Goal: Information Seeking & Learning: Check status

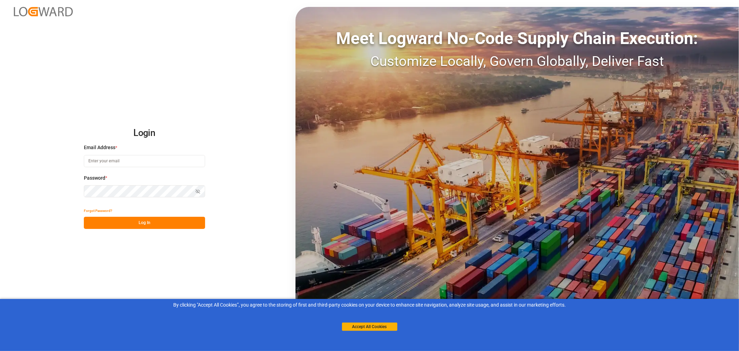
type input "[EMAIL_ADDRESS][DOMAIN_NAME]"
click at [147, 223] on button "Log In" at bounding box center [144, 223] width 121 height 12
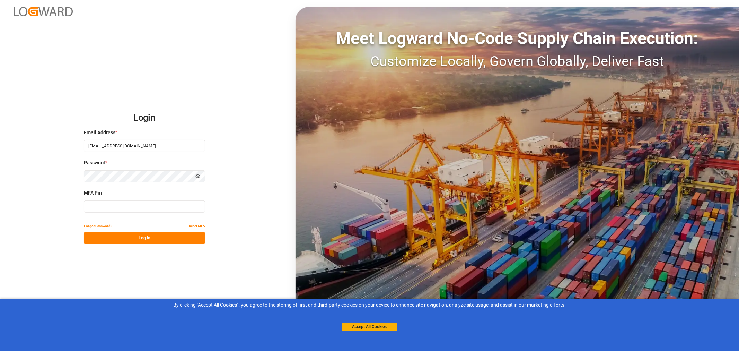
click at [148, 206] on input at bounding box center [144, 206] width 121 height 12
type input "381572"
click at [139, 238] on button "Log In" at bounding box center [144, 238] width 121 height 12
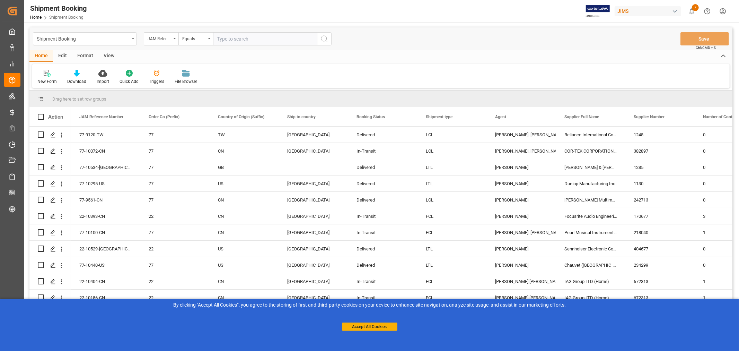
click at [234, 39] on input "text" at bounding box center [265, 38] width 104 height 13
click at [255, 38] on input "text" at bounding box center [265, 38] width 104 height 13
click at [228, 36] on input "text" at bounding box center [265, 38] width 104 height 13
paste input "77-10496-CN"
type input "77-10496-CN"
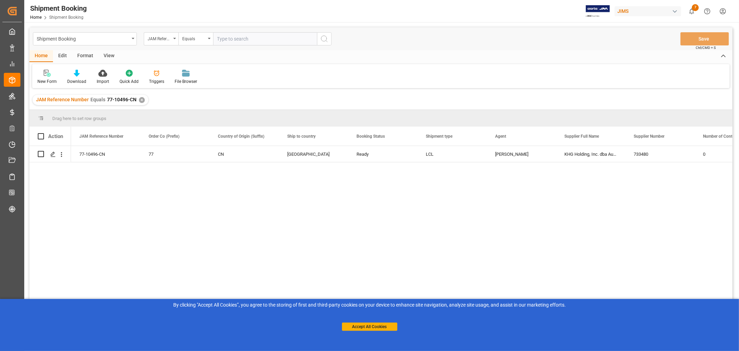
click at [103, 54] on div "View" at bounding box center [108, 56] width 21 height 12
click at [47, 85] on div "Default Standard Templates Save Template Reset Template" at bounding box center [381, 76] width 698 height 24
click at [46, 76] on icon at bounding box center [44, 73] width 7 height 7
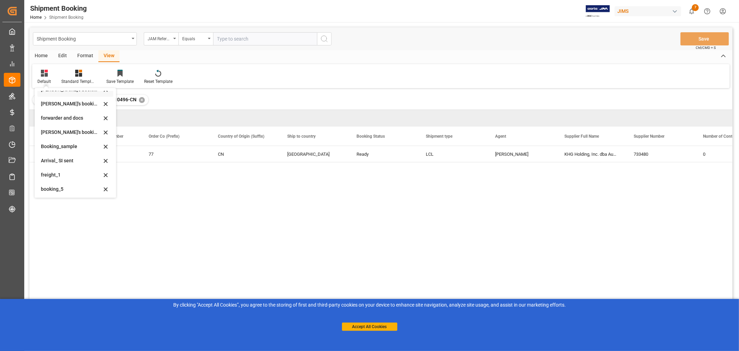
scroll to position [66, 0]
click at [64, 185] on div "booking_5" at bounding box center [71, 187] width 61 height 7
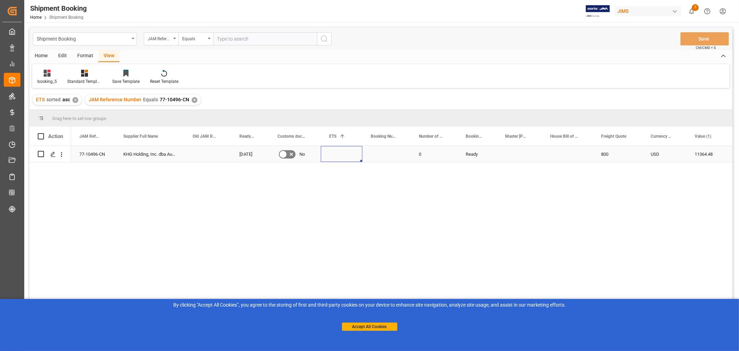
click at [321, 154] on div "Press SPACE to select this row." at bounding box center [342, 154] width 42 height 16
click at [374, 155] on div "Press SPACE to select this row." at bounding box center [387, 154] width 48 height 16
click at [374, 155] on input "Press SPACE to select this row." at bounding box center [386, 157] width 37 height 13
paste input "13635019"
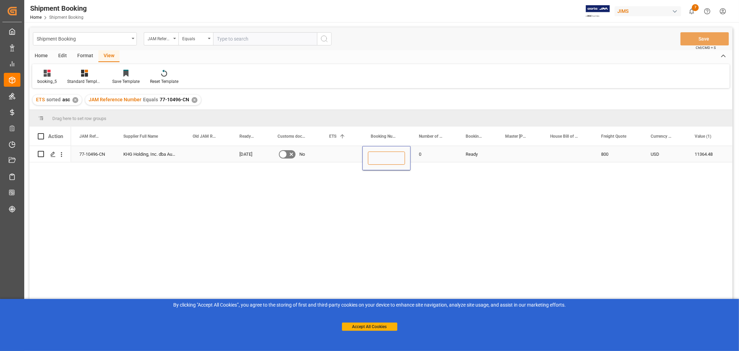
type input "13635019"
click at [339, 154] on div "Press SPACE to select this row." at bounding box center [342, 154] width 42 height 16
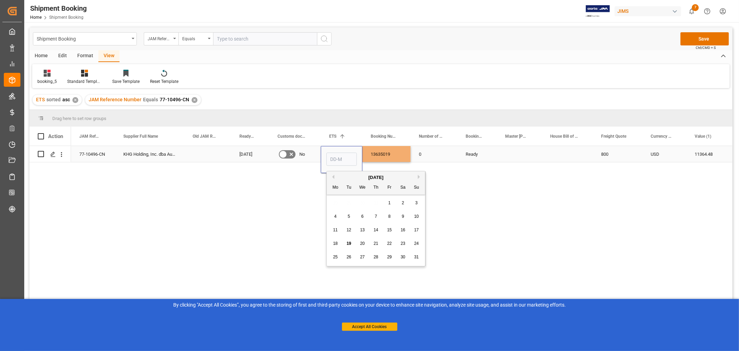
click at [339, 154] on input "Press SPACE to select this row." at bounding box center [342, 159] width 31 height 13
type input "[DATE]"
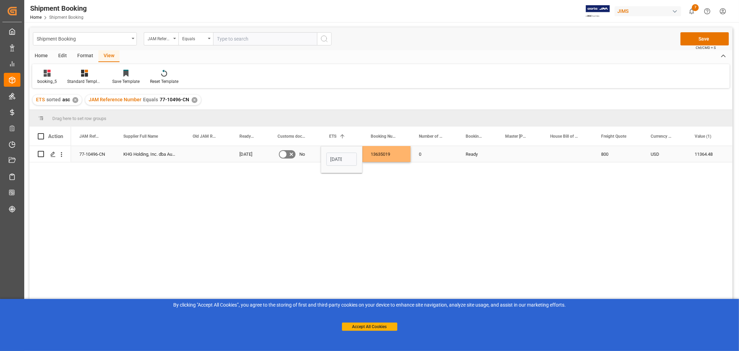
click at [441, 154] on div "0" at bounding box center [434, 154] width 47 height 16
click at [701, 38] on button "Save" at bounding box center [705, 38] width 49 height 13
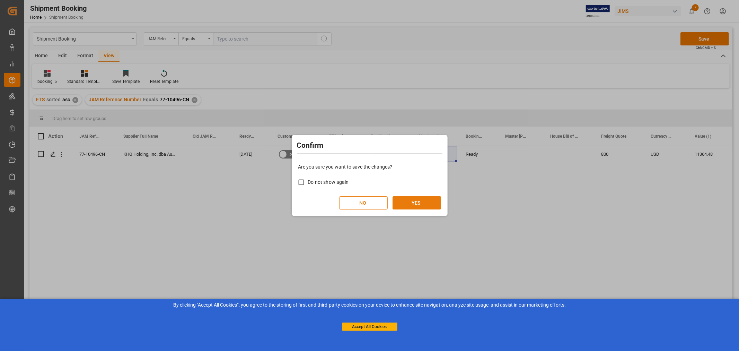
click at [401, 202] on button "YES" at bounding box center [417, 202] width 49 height 13
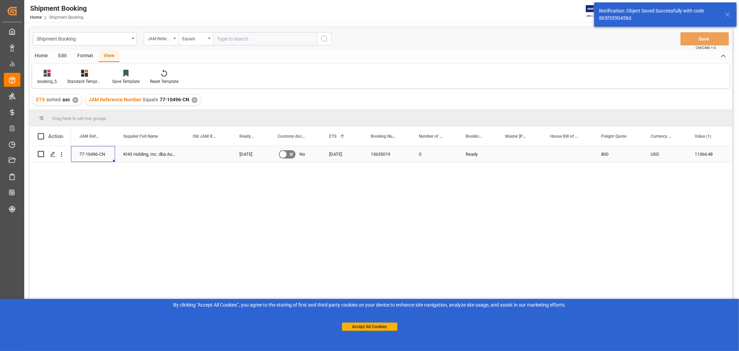
click at [80, 155] on div "77-10496-CN" at bounding box center [93, 154] width 44 height 16
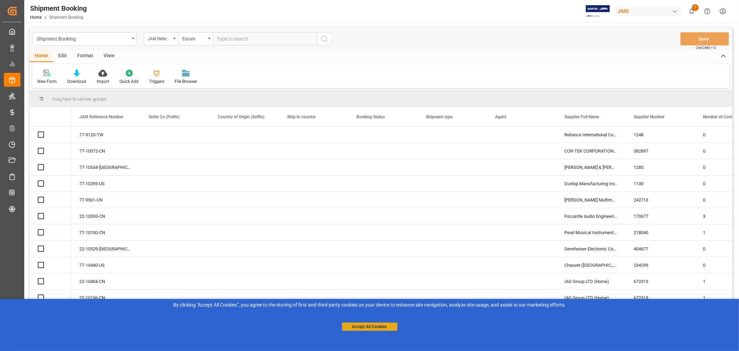
click at [372, 331] on div "By clicking "Accept All Cookies”, you agree to the storing of first and third-p…" at bounding box center [369, 316] width 739 height 34
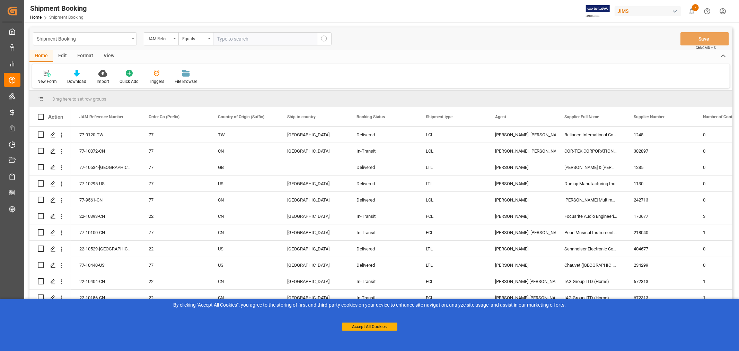
click at [132, 37] on div "Shipment Booking" at bounding box center [85, 38] width 104 height 13
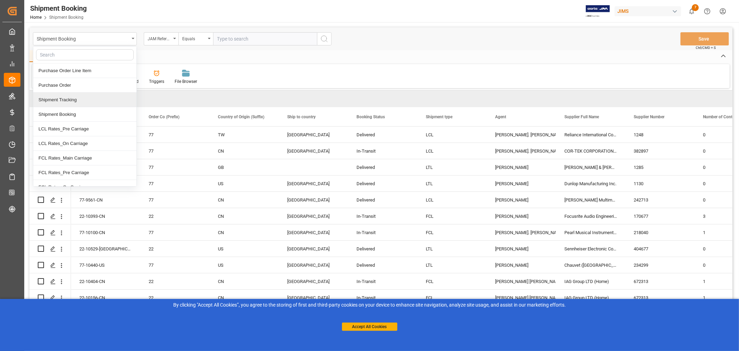
click at [75, 102] on div "Shipment Tracking" at bounding box center [84, 100] width 103 height 15
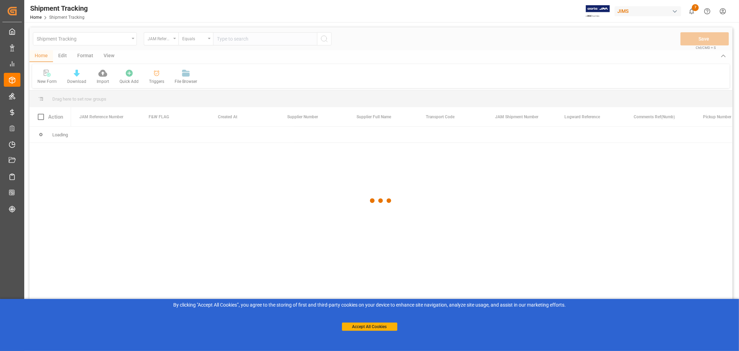
click at [235, 40] on div at bounding box center [380, 200] width 703 height 347
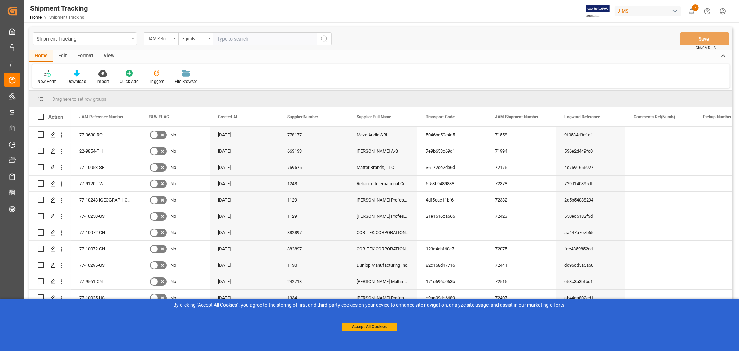
click at [247, 40] on input "text" at bounding box center [265, 38] width 104 height 13
type input "77-10052-se"
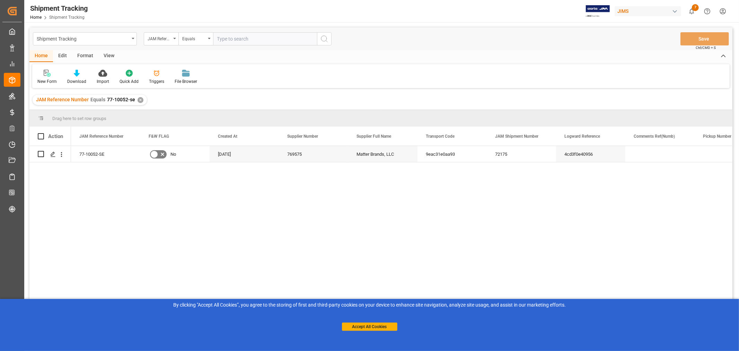
click at [112, 54] on div "View" at bounding box center [108, 56] width 21 height 12
click at [47, 81] on div "Default" at bounding box center [44, 81] width 14 height 6
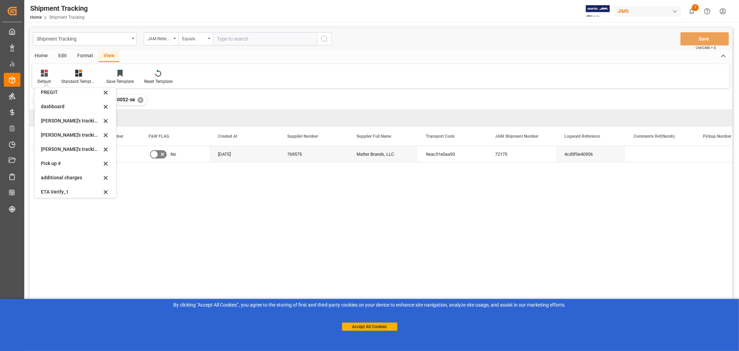
scroll to position [137, 0]
click at [54, 117] on div "Huixin's tracking all # _5" at bounding box center [71, 116] width 61 height 7
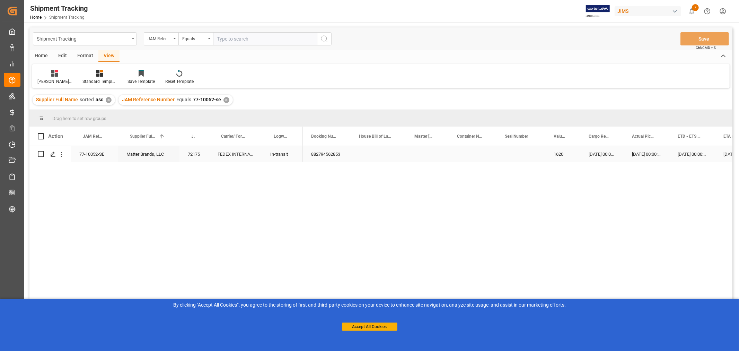
click at [642, 151] on div "17-07-2025 00:00:00" at bounding box center [647, 154] width 46 height 16
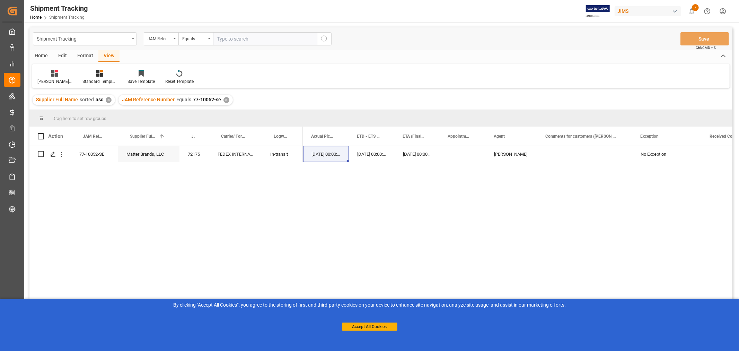
click at [226, 101] on div "✕" at bounding box center [227, 100] width 6 height 6
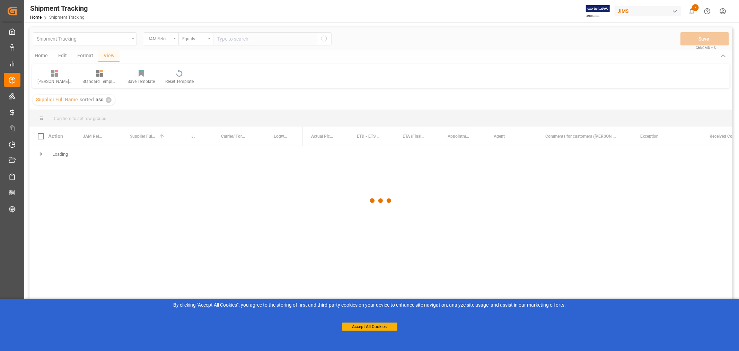
click at [253, 42] on div at bounding box center [380, 200] width 703 height 347
click at [253, 40] on div at bounding box center [380, 200] width 703 height 347
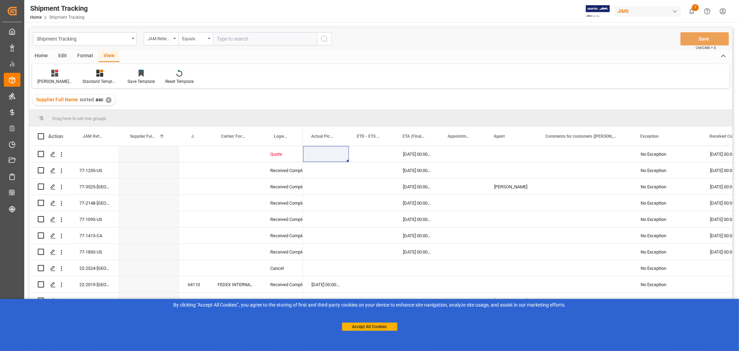
click at [252, 39] on input "text" at bounding box center [265, 38] width 104 height 13
paste input "77-10496-CN"
type input "77-10496-CN"
click at [321, 39] on circle "search button" at bounding box center [324, 39] width 6 height 6
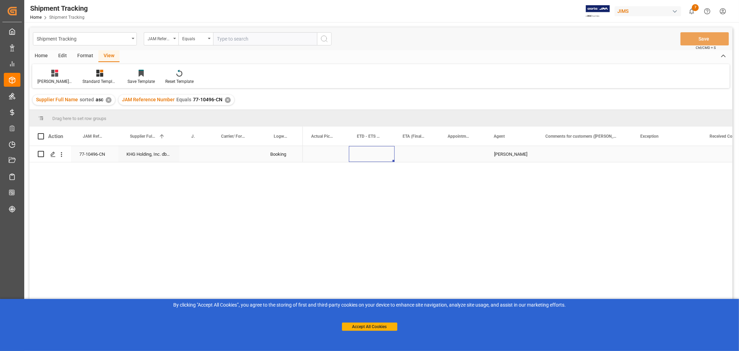
click at [371, 151] on div "Press SPACE to select this row." at bounding box center [372, 154] width 46 height 16
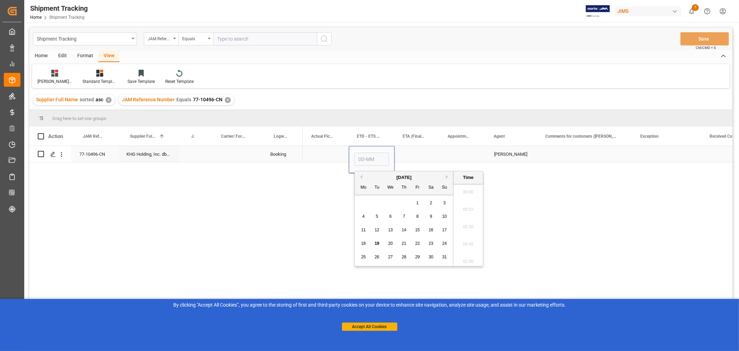
scroll to position [539, 0]
click at [417, 255] on span "29" at bounding box center [417, 256] width 5 height 5
type input "29-08-2025 00:00"
click at [415, 156] on div "Press SPACE to select this row." at bounding box center [417, 154] width 45 height 16
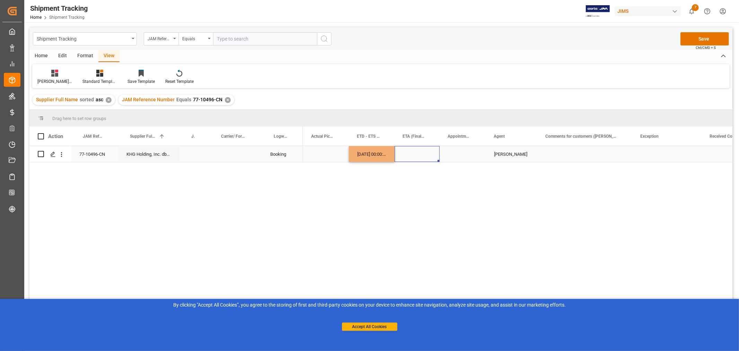
click at [415, 156] on div "Press SPACE to select this row." at bounding box center [417, 154] width 45 height 16
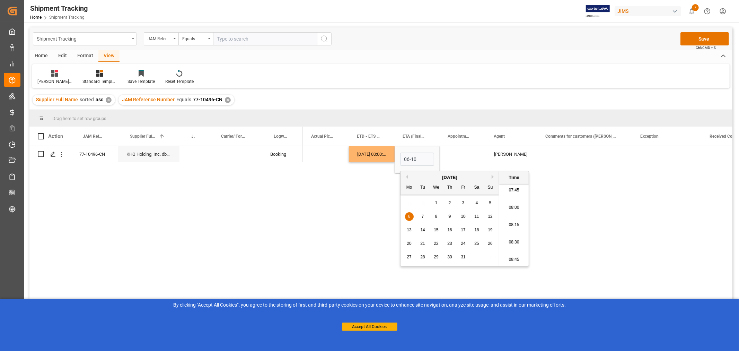
click at [408, 212] on div "6" at bounding box center [409, 216] width 9 height 9
type input "06-10-2025 00:00"
click at [451, 151] on div "Press SPACE to select this row." at bounding box center [463, 154] width 46 height 16
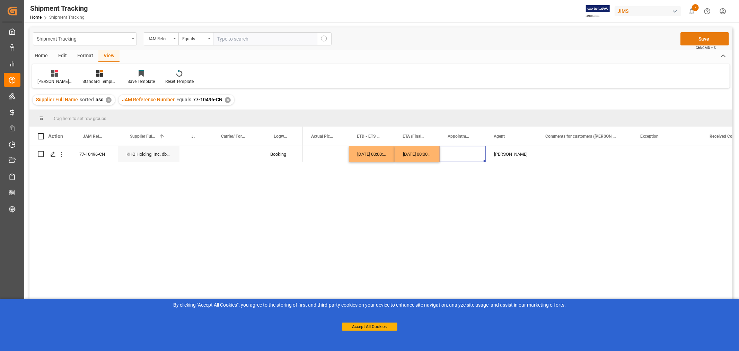
click at [703, 35] on button "Save" at bounding box center [705, 38] width 49 height 13
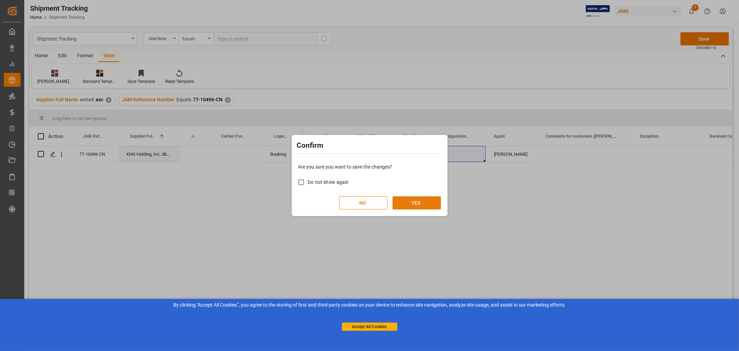
click at [425, 203] on button "YES" at bounding box center [417, 202] width 49 height 13
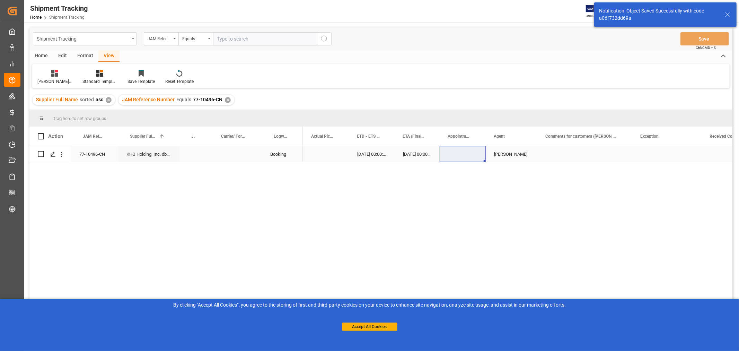
click at [577, 152] on div "Press SPACE to select this row." at bounding box center [585, 154] width 95 height 16
click at [640, 154] on div "Press SPACE to select this row." at bounding box center [667, 154] width 69 height 16
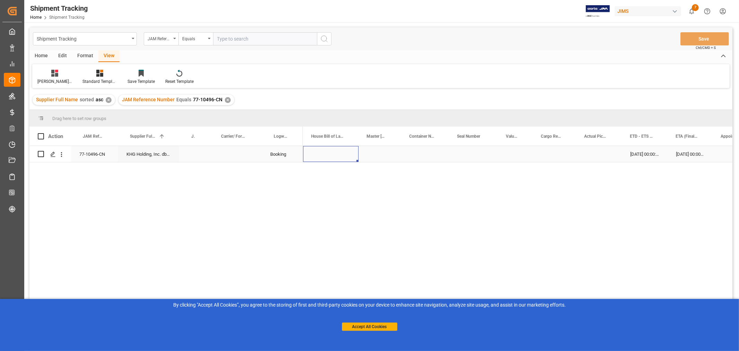
scroll to position [0, 0]
click at [54, 79] on div "Huixin's tracking all # _5" at bounding box center [54, 81] width 35 height 6
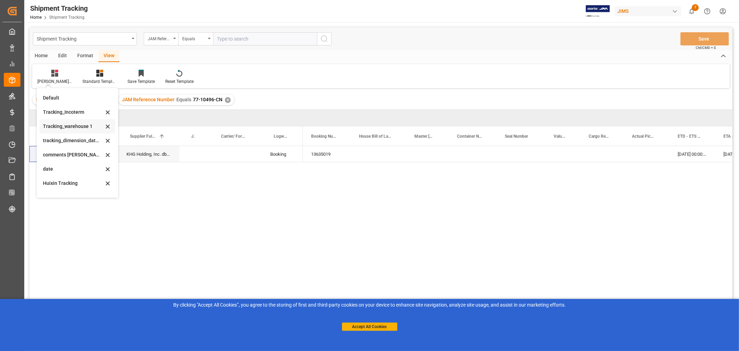
click at [80, 126] on div "Tracking_warehouse 1" at bounding box center [73, 126] width 61 height 7
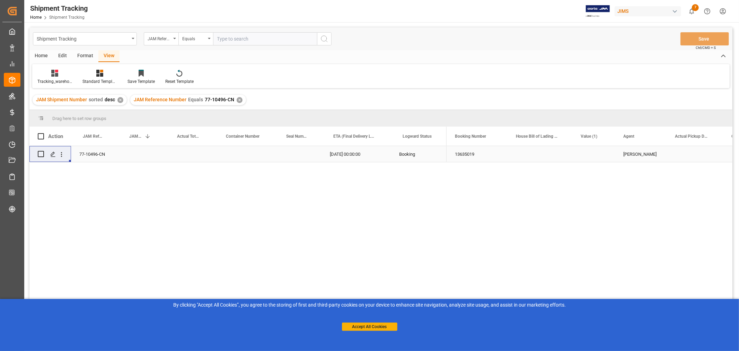
click at [136, 158] on div "Press SPACE to select this row." at bounding box center [142, 154] width 48 height 16
click at [188, 151] on div "Press SPACE to select this row." at bounding box center [189, 154] width 49 height 16
click at [176, 155] on div "Press SPACE to select this row." at bounding box center [189, 154] width 49 height 16
click at [176, 155] on input "Press SPACE to select this row." at bounding box center [190, 157] width 38 height 13
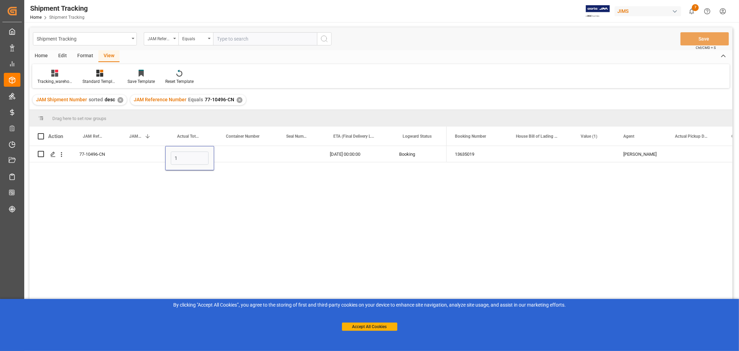
type input "15"
click at [252, 159] on div "Press SPACE to select this row." at bounding box center [244, 154] width 60 height 16
click at [705, 40] on button "Save" at bounding box center [705, 38] width 49 height 13
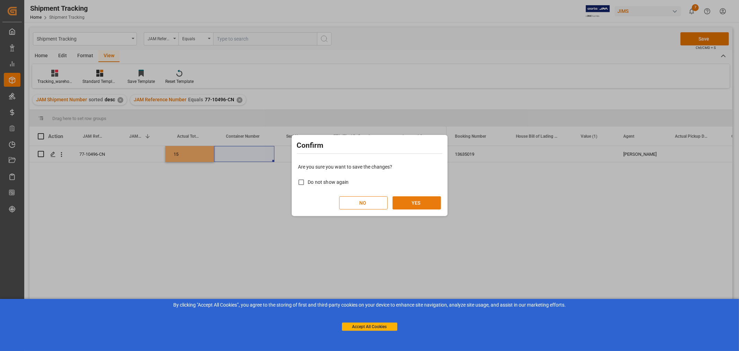
click at [403, 199] on button "YES" at bounding box center [417, 202] width 49 height 13
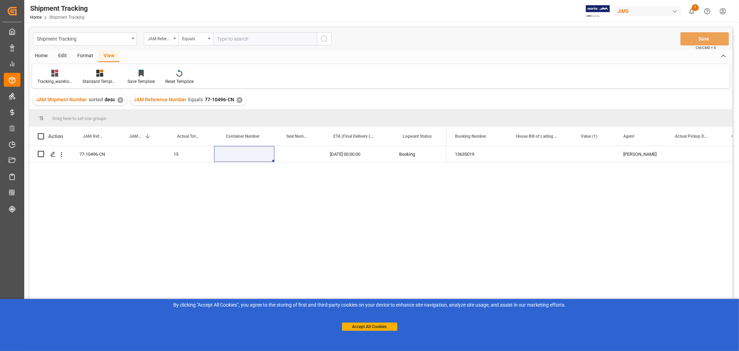
click at [276, 37] on input "text" at bounding box center [265, 38] width 104 height 13
click at [237, 101] on div "✕" at bounding box center [240, 100] width 6 height 6
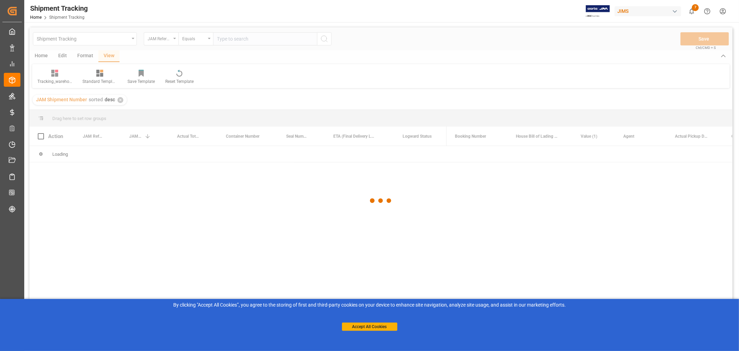
click at [239, 37] on div at bounding box center [380, 200] width 703 height 347
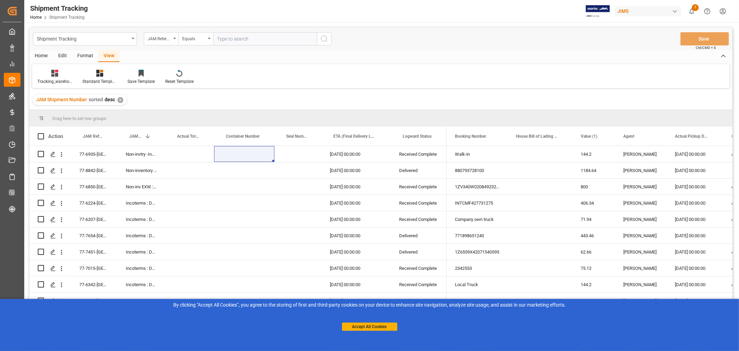
click at [239, 37] on input "text" at bounding box center [265, 38] width 104 height 13
type input "77-10052-se"
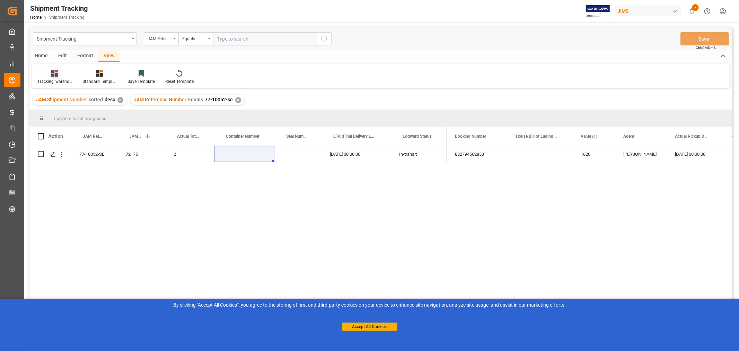
click at [54, 77] on div "Tracking_warehouse 1" at bounding box center [54, 76] width 45 height 15
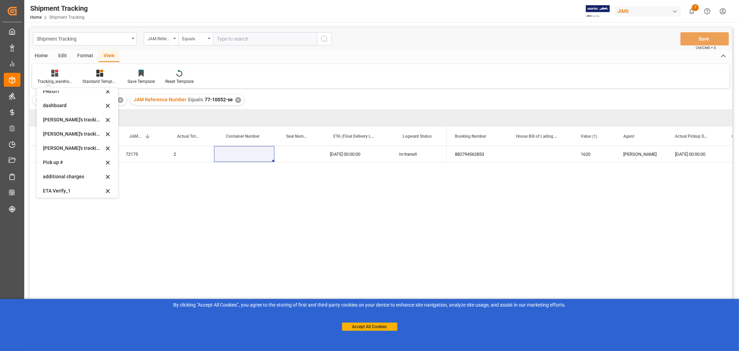
scroll to position [137, 0]
click at [68, 126] on div "Huixin's tracking all_sample" at bounding box center [78, 131] width 76 height 14
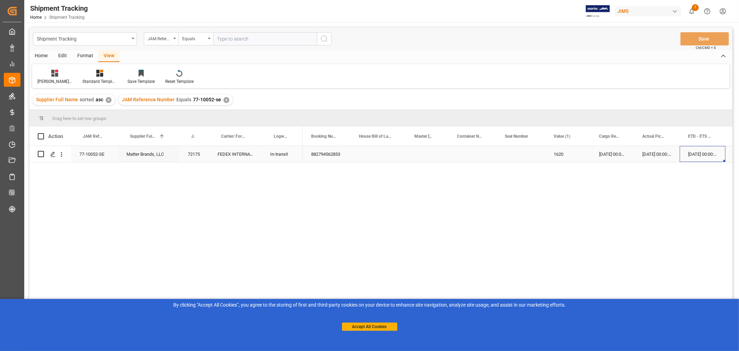
click at [698, 155] on div "17-07-2025 00:00:00" at bounding box center [703, 154] width 46 height 16
click at [230, 153] on div "FEDEX INTERNATIONAL ECONOMY" at bounding box center [235, 154] width 53 height 16
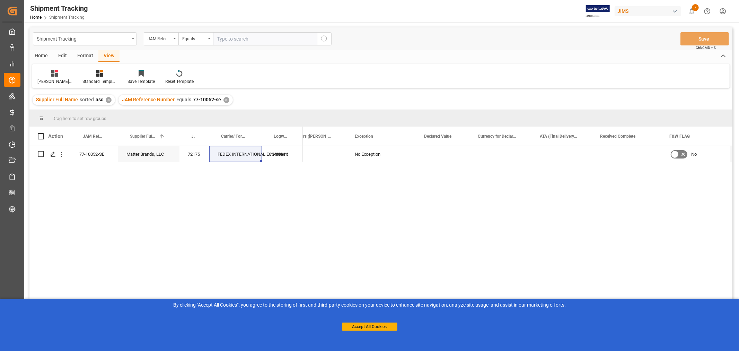
click at [345, 174] on div "HuiXin Gao No Exception No 10-07-2025" at bounding box center [518, 250] width 430 height 209
click at [336, 153] on div "Press SPACE to select this row." at bounding box center [299, 154] width 95 height 16
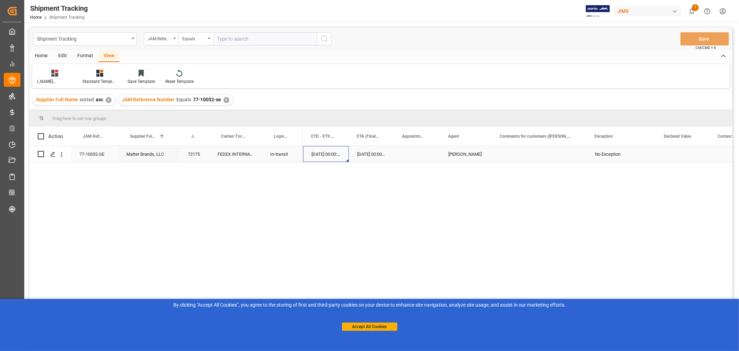
scroll to position [0, 0]
click at [522, 148] on div "Press SPACE to select this row." at bounding box center [521, 154] width 49 height 16
click at [615, 158] on div "Press SPACE to select this row." at bounding box center [631, 154] width 60 height 16
click at [616, 163] on input "24-07-2025" at bounding box center [631, 159] width 49 height 13
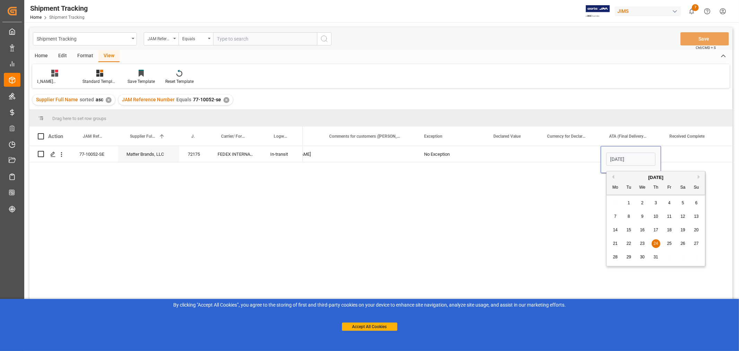
click at [672, 245] on div "25" at bounding box center [670, 244] width 9 height 8
type input "25-07-2025"
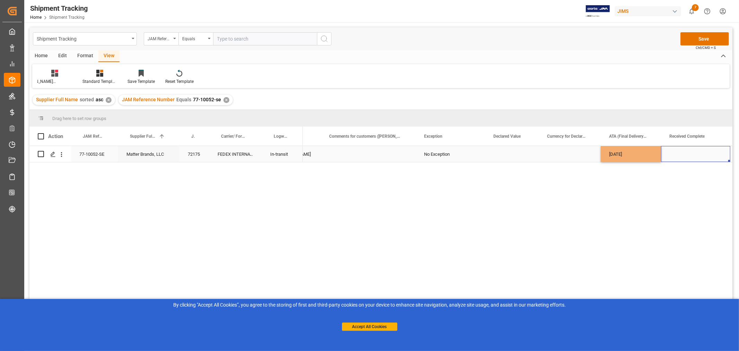
click at [677, 152] on div "Press SPACE to select this row." at bounding box center [695, 154] width 69 height 16
click at [701, 40] on button "Save" at bounding box center [705, 38] width 49 height 13
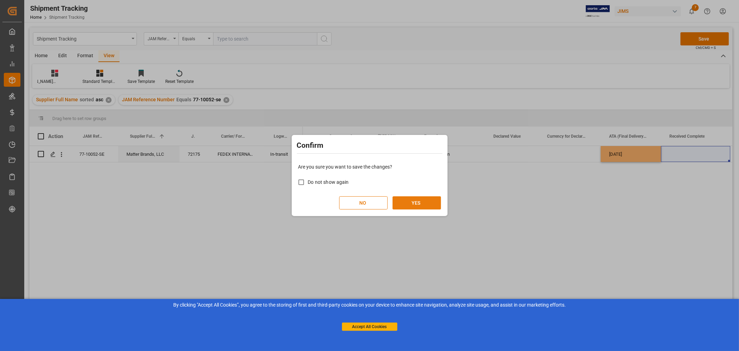
click at [415, 205] on button "YES" at bounding box center [417, 202] width 49 height 13
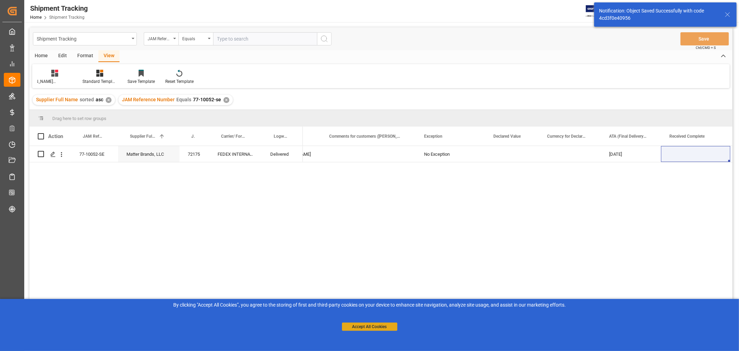
click at [377, 324] on button "Accept All Cookies" at bounding box center [369, 326] width 55 height 8
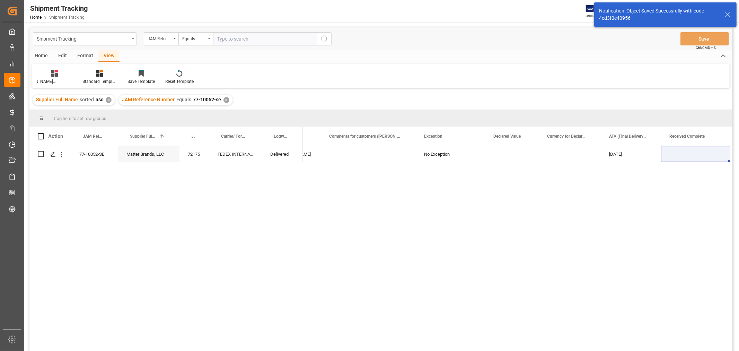
click at [389, 286] on div "HuiXin Gao No Exception 25-07-2025 No" at bounding box center [518, 250] width 430 height 209
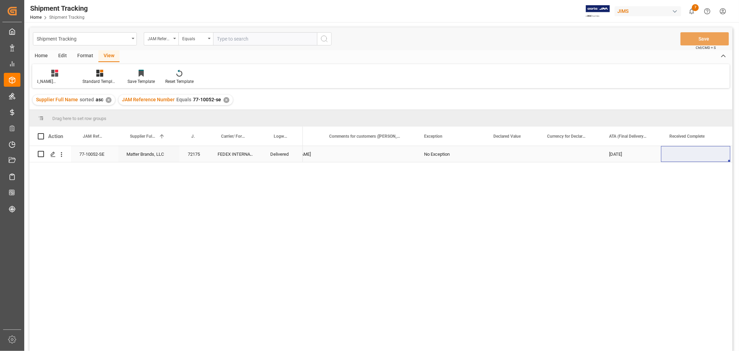
click at [350, 152] on div "Press SPACE to select this row." at bounding box center [368, 154] width 95 height 16
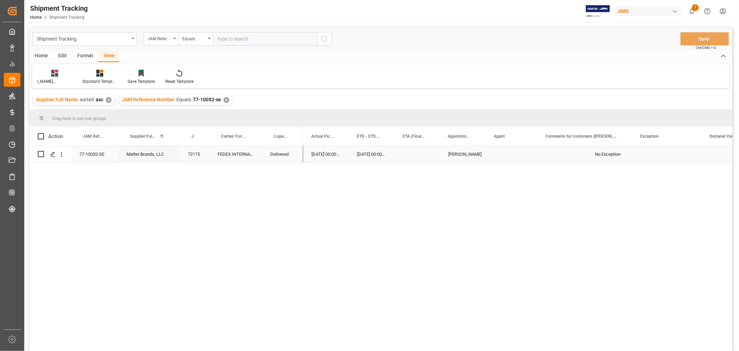
scroll to position [0, 331]
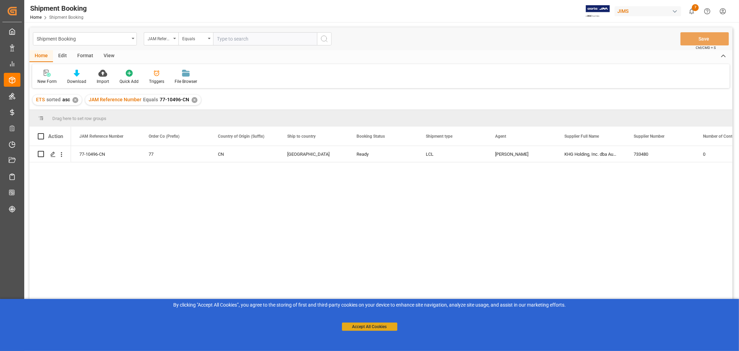
click at [377, 325] on button "Accept All Cookies" at bounding box center [369, 326] width 55 height 8
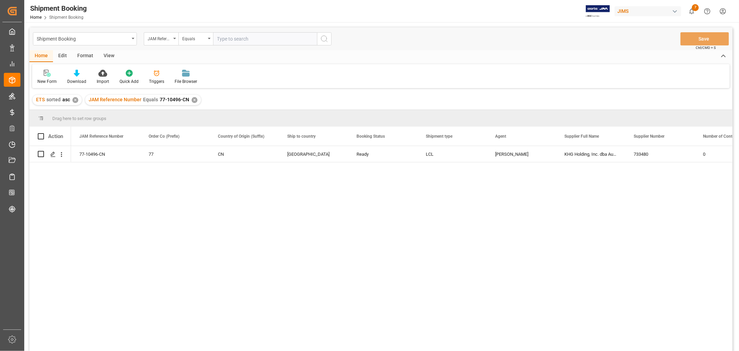
click at [195, 98] on div "✕" at bounding box center [195, 100] width 6 height 6
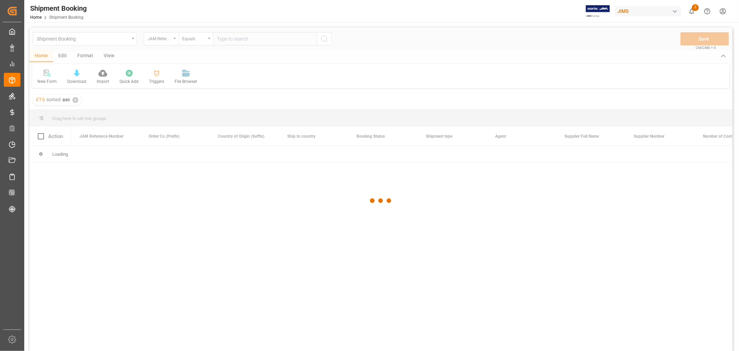
click at [229, 38] on div at bounding box center [380, 200] width 703 height 347
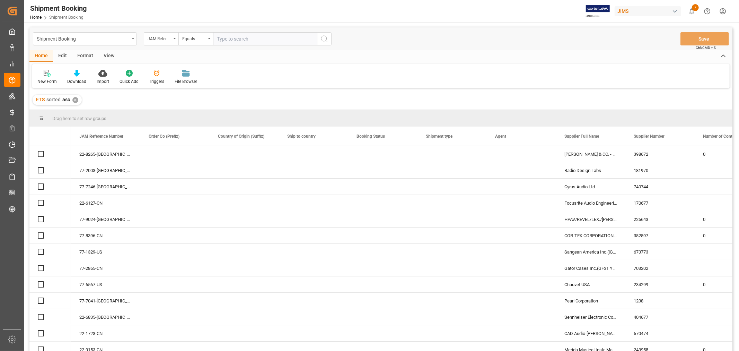
click at [227, 40] on input "text" at bounding box center [265, 38] width 104 height 13
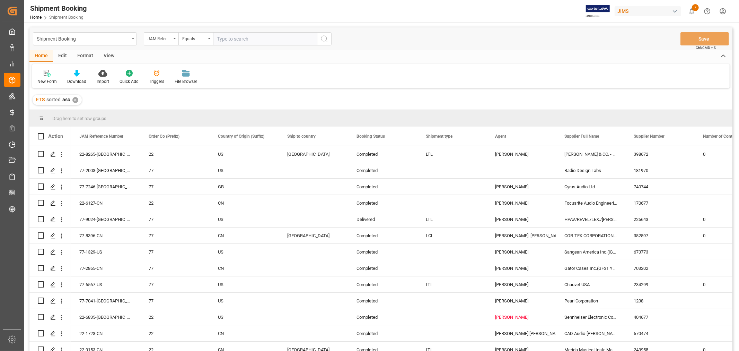
paste input "77-10124-VN"
type input "77-10124-VN"
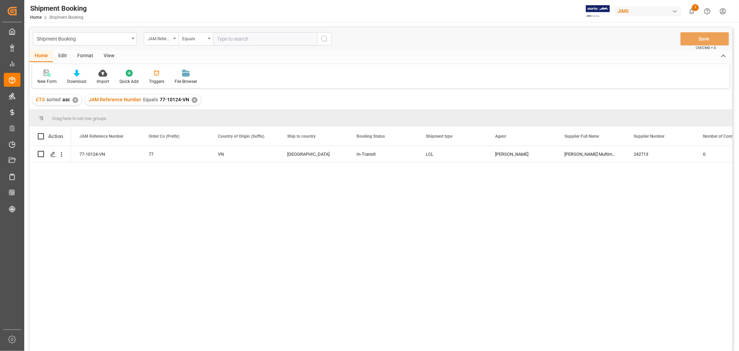
click at [109, 58] on div "View" at bounding box center [108, 56] width 21 height 12
click at [42, 81] on div "Default" at bounding box center [44, 81] width 14 height 6
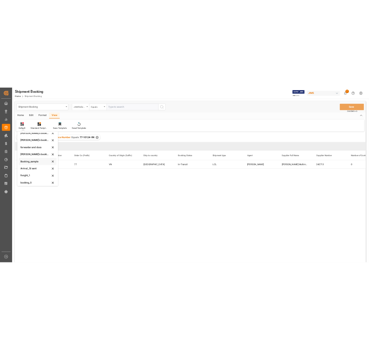
scroll to position [66, 0]
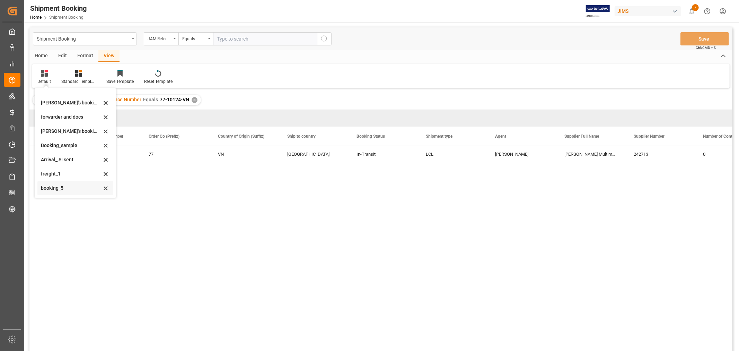
click at [63, 185] on div "booking_5" at bounding box center [71, 187] width 61 height 7
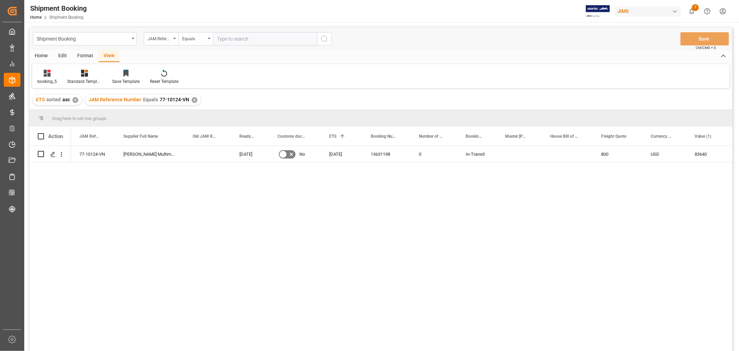
click at [227, 201] on div "77-10124-VN In-Transit Harman Multimedia China 0 28-07-2025 No 04-08-2025 13631…" at bounding box center [402, 250] width 662 height 209
click at [373, 155] on div "13631198" at bounding box center [387, 154] width 48 height 16
click at [194, 99] on div "✕" at bounding box center [195, 100] width 6 height 6
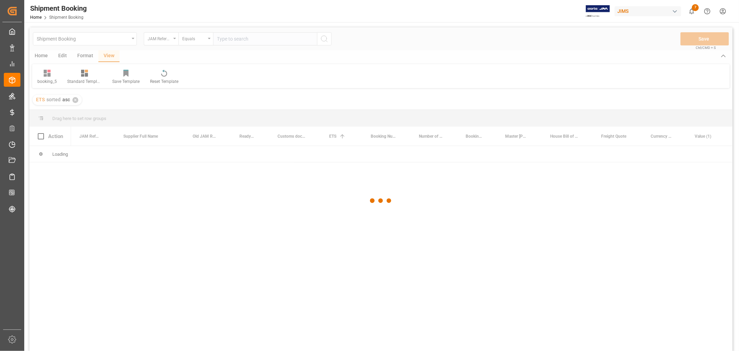
click at [224, 36] on div at bounding box center [380, 200] width 703 height 347
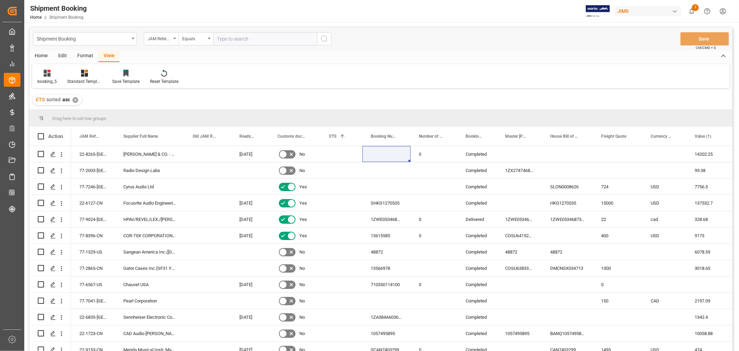
click at [224, 38] on input "text" at bounding box center [265, 38] width 104 height 13
paste input "77-10314-CN"
type input "77-10314-CN"
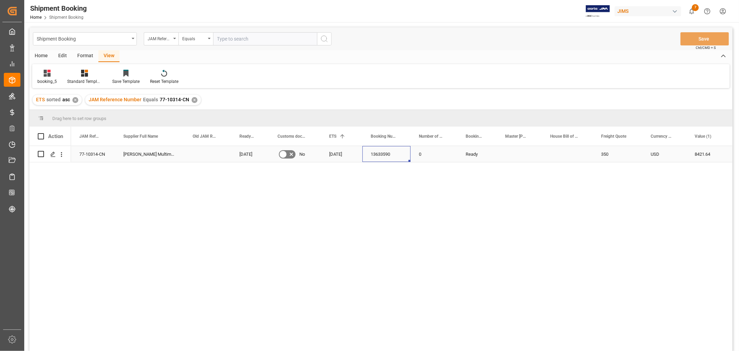
click at [383, 149] on div "13633590" at bounding box center [387, 154] width 48 height 16
click at [383, 153] on div "13633590" at bounding box center [387, 154] width 48 height 16
click at [435, 157] on div "0" at bounding box center [434, 154] width 47 height 16
click at [406, 154] on div "13633590" at bounding box center [387, 154] width 48 height 16
click at [193, 99] on div "✕" at bounding box center [195, 100] width 6 height 6
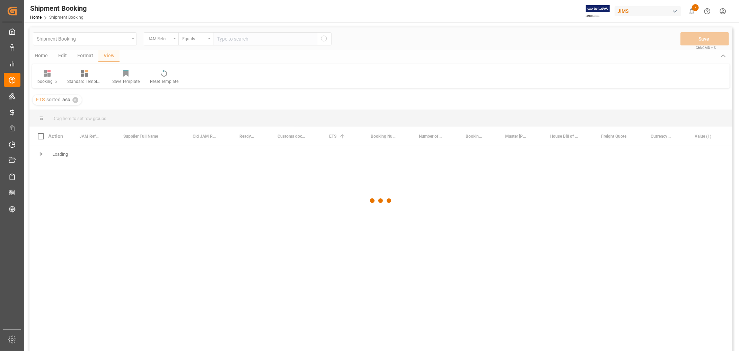
click at [231, 42] on div at bounding box center [380, 200] width 703 height 347
click at [229, 39] on div at bounding box center [380, 200] width 703 height 347
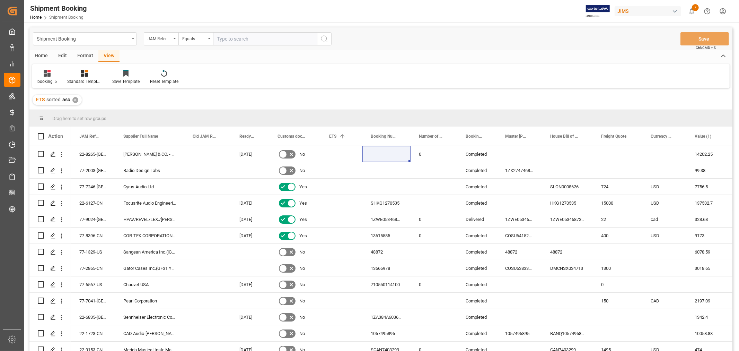
click at [229, 39] on input "text" at bounding box center [265, 38] width 104 height 13
paste input "77-10096-VN"
type input "77-10096-VN"
click at [323, 39] on icon "search button" at bounding box center [324, 39] width 8 height 8
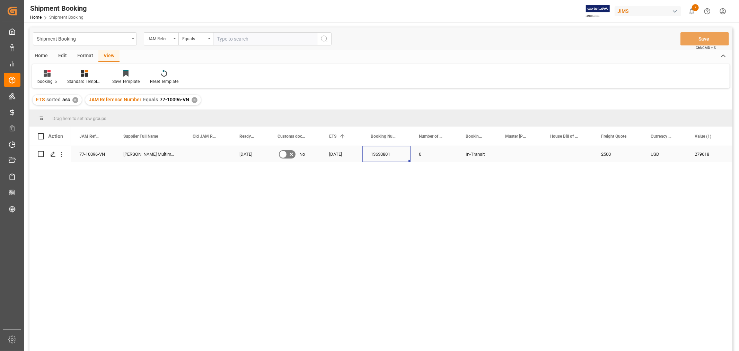
click at [383, 147] on div "13630801" at bounding box center [387, 154] width 48 height 16
click at [437, 145] on div "Number of Containers" at bounding box center [431, 136] width 24 height 19
click at [384, 154] on div "13630801" at bounding box center [387, 154] width 48 height 16
click at [233, 98] on div "✕" at bounding box center [235, 100] width 6 height 6
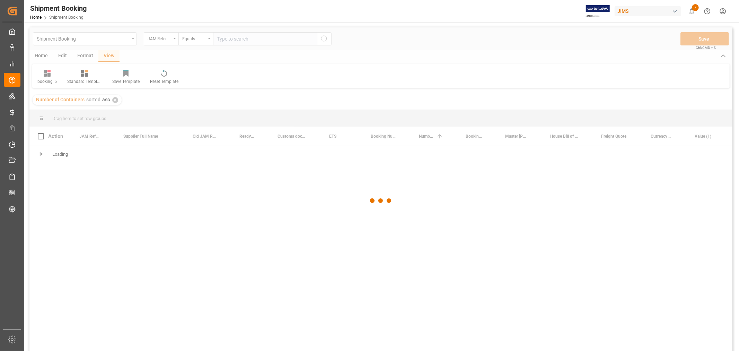
click at [231, 41] on div at bounding box center [380, 200] width 703 height 347
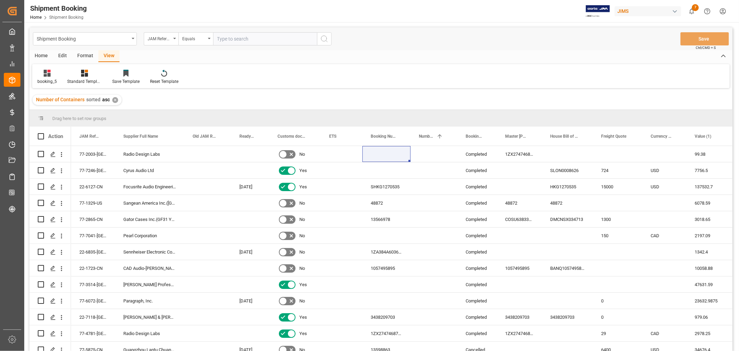
click at [229, 39] on input "text" at bounding box center [265, 38] width 104 height 13
paste input "77-10094-CN"
type input "77-10094-CN"
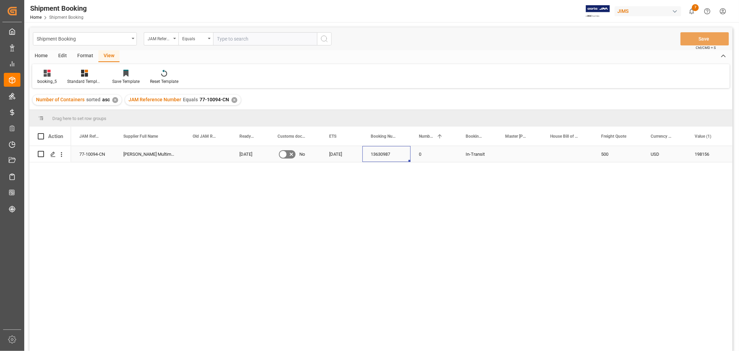
click at [378, 152] on div "13630987" at bounding box center [387, 154] width 48 height 16
click at [172, 136] on span at bounding box center [173, 136] width 6 height 6
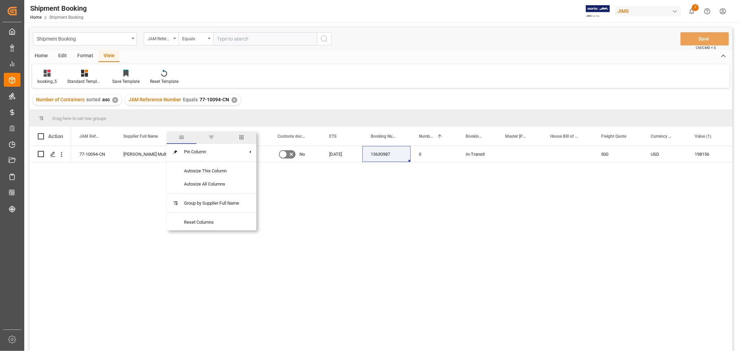
click at [242, 138] on span "columns" at bounding box center [241, 137] width 6 height 6
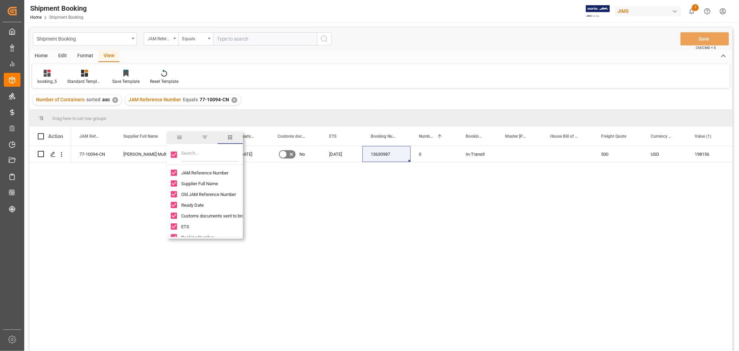
click at [174, 156] on input "Toggle Select All Columns" at bounding box center [174, 154] width 6 height 6
checkbox input "false"
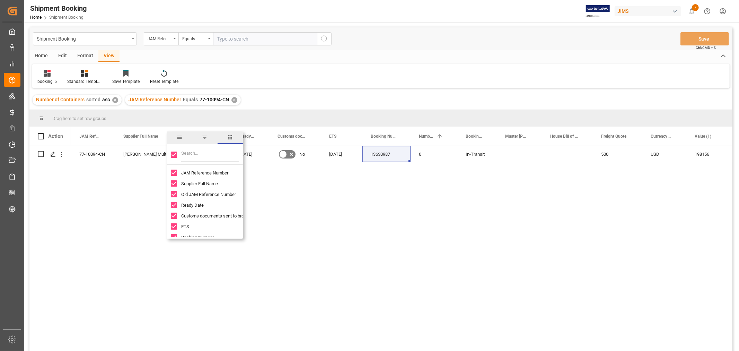
checkbox input "false"
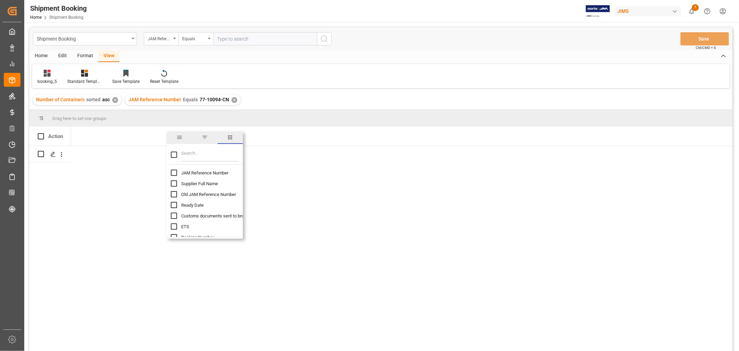
click at [174, 174] on input "JAM Reference Number column toggle visibility (hidden)" at bounding box center [174, 172] width 6 height 6
checkbox input "true"
checkbox input "false"
click at [189, 153] on input "Filter Columns Input" at bounding box center [210, 155] width 58 height 14
type input "cus"
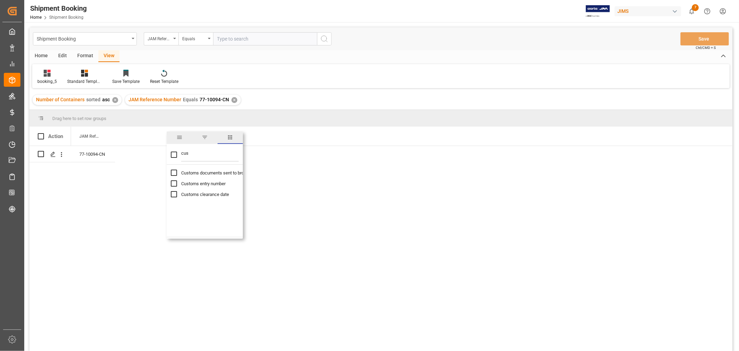
click at [172, 184] on input "Customs entry number column toggle visibility (hidden)" at bounding box center [174, 183] width 6 height 6
checkbox input "true"
checkbox input "false"
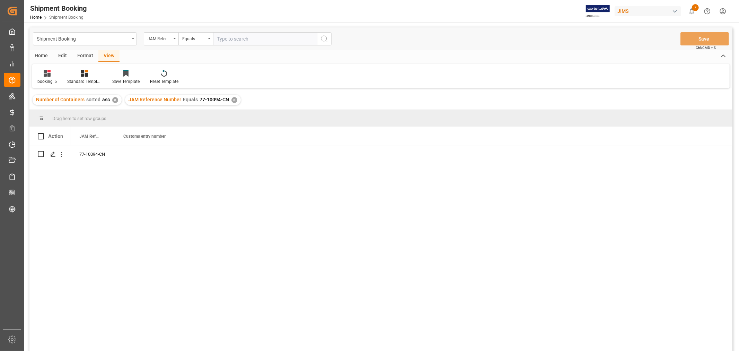
click at [350, 181] on div "77-10094-CN" at bounding box center [402, 250] width 662 height 209
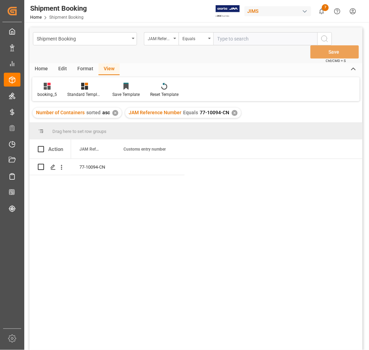
click at [235, 110] on div "JAM Reference Number Equals 77-10094-CN ✕" at bounding box center [183, 113] width 116 height 10
click at [232, 110] on div "✕" at bounding box center [235, 113] width 6 height 6
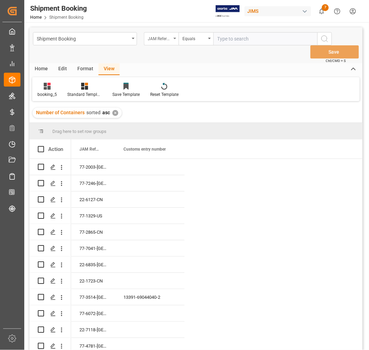
click at [163, 36] on div "JAM Reference Number" at bounding box center [160, 38] width 24 height 8
type input "agent"
click at [155, 73] on div "Agent" at bounding box center [195, 70] width 103 height 15
click at [226, 42] on div "Select Items" at bounding box center [262, 38] width 90 height 7
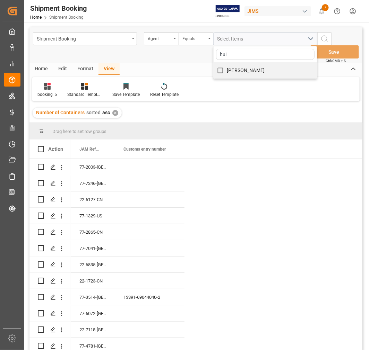
type input "hui"
click at [224, 71] on input "[PERSON_NAME]" at bounding box center [221, 71] width 14 height 14
checkbox input "true"
click at [327, 42] on icon "search button" at bounding box center [324, 39] width 8 height 8
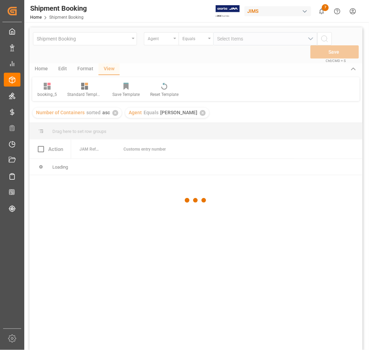
click at [165, 43] on div at bounding box center [195, 200] width 333 height 346
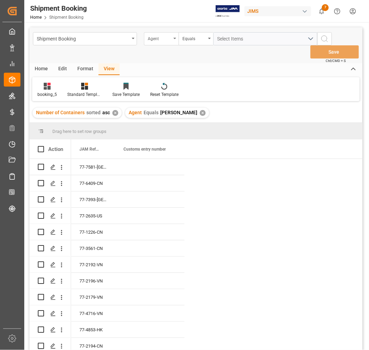
click at [163, 41] on div "Agent" at bounding box center [160, 38] width 24 height 8
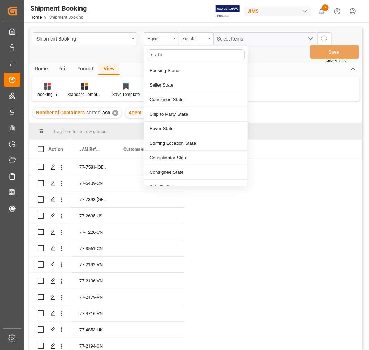
type input "status"
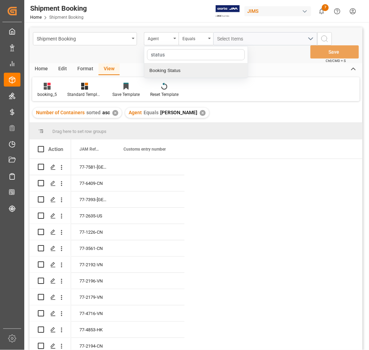
click at [167, 72] on div "Booking Status" at bounding box center [195, 70] width 103 height 15
click at [192, 36] on div "Equals" at bounding box center [194, 38] width 24 height 8
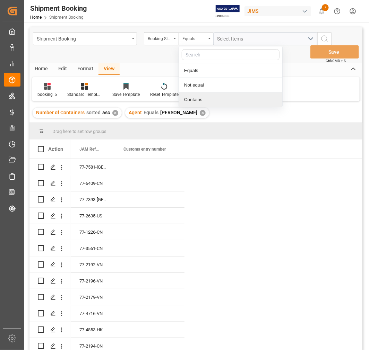
click at [200, 100] on div "Contains" at bounding box center [230, 100] width 103 height 15
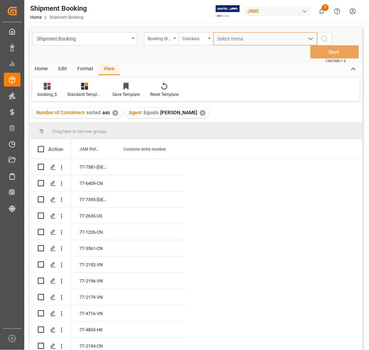
click at [227, 42] on div "Select Items" at bounding box center [262, 38] width 90 height 7
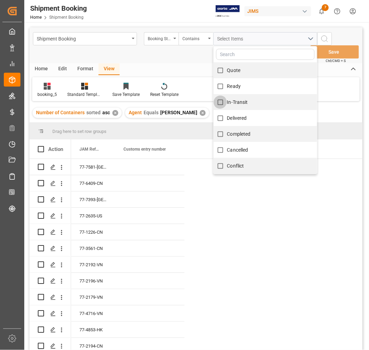
click at [216, 102] on input "In-Transit" at bounding box center [221, 103] width 14 height 14
checkbox input "true"
click at [219, 87] on input "Ready" at bounding box center [221, 87] width 14 height 14
checkbox input "true"
click at [320, 37] on div "In-Transit, Ready Quote Ready In-Transit Delivered Completed Cancelled Conflict" at bounding box center [265, 38] width 114 height 13
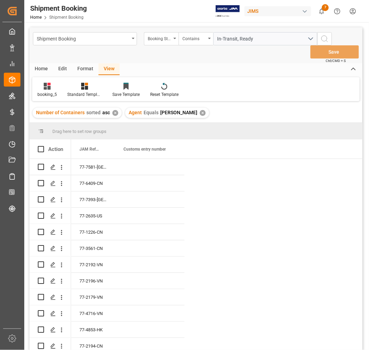
click at [322, 38] on div "In-Transit, Ready" at bounding box center [265, 38] width 114 height 13
click at [325, 41] on circle "search button" at bounding box center [324, 39] width 6 height 6
click at [95, 148] on span "JAM Reference Number" at bounding box center [89, 149] width 21 height 5
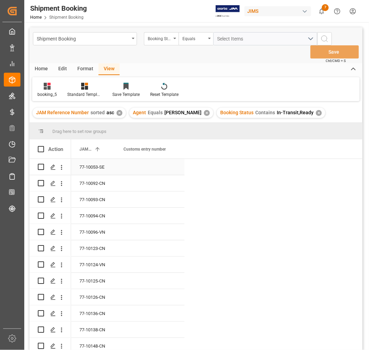
click at [157, 163] on div "Press SPACE to select this row." at bounding box center [149, 167] width 69 height 16
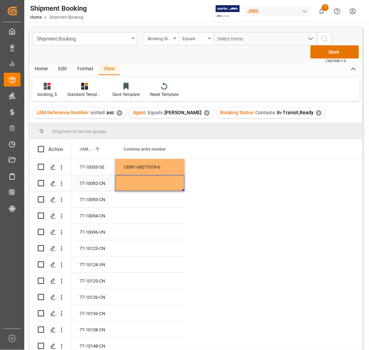
click at [162, 184] on div "Press SPACE to select this row." at bounding box center [149, 183] width 69 height 16
click at [158, 209] on div "Press SPACE to select this row." at bounding box center [149, 216] width 69 height 16
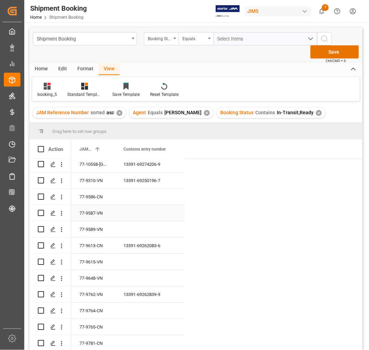
scroll to position [0, 0]
click at [148, 200] on div "Press SPACE to select this row." at bounding box center [149, 197] width 69 height 16
click at [148, 200] on input "Press SPACE to select this row." at bounding box center [150, 200] width 58 height 13
type input "13391-69267904-0"
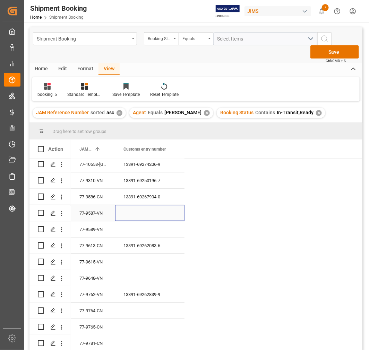
click at [149, 219] on div "Press SPACE to select this row." at bounding box center [149, 213] width 69 height 16
click at [147, 217] on div "Press SPACE to select this row." at bounding box center [149, 213] width 69 height 16
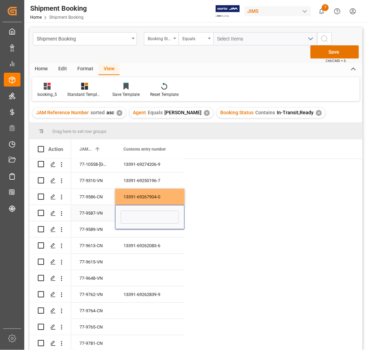
click at [147, 217] on input "Press SPACE to select this row." at bounding box center [150, 217] width 58 height 13
type input "13391-69263465-0"
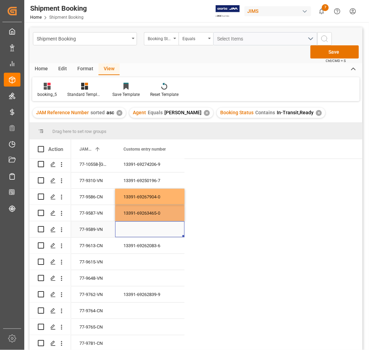
click at [151, 234] on div "Press SPACE to select this row." at bounding box center [149, 229] width 69 height 16
click at [148, 227] on div "Press SPACE to select this row." at bounding box center [149, 229] width 69 height 16
click at [148, 227] on input "Press SPACE to select this row." at bounding box center [150, 233] width 58 height 13
paste input "13391-69262058-5"
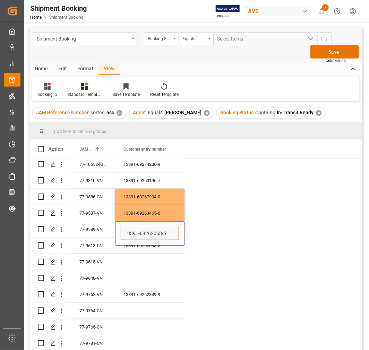
type input "13391-69262058-5"
click at [143, 250] on div "13391-69262083-6" at bounding box center [149, 246] width 69 height 16
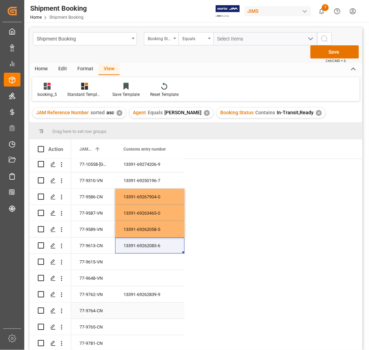
click at [130, 307] on div "Press SPACE to select this row." at bounding box center [149, 311] width 69 height 16
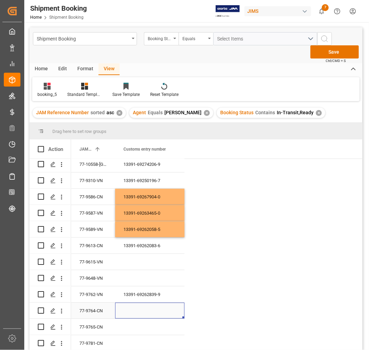
click at [131, 310] on div "Press SPACE to select this row." at bounding box center [149, 311] width 69 height 16
click at [131, 310] on input "Press SPACE to select this row." at bounding box center [150, 314] width 58 height 13
type input "13391-69265737-3"
click at [133, 336] on div "Press SPACE to select this row." at bounding box center [149, 344] width 69 height 16
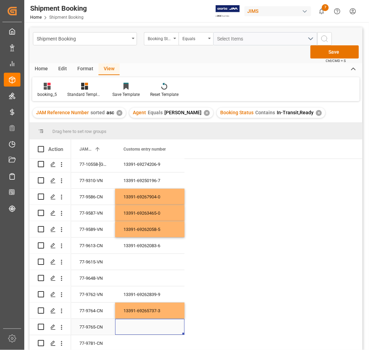
click at [134, 328] on div "Press SPACE to select this row." at bounding box center [149, 327] width 69 height 16
click at [157, 320] on div "Press SPACE to select this row." at bounding box center [149, 327] width 69 height 16
click at [156, 323] on div "Press SPACE to select this row." at bounding box center [149, 331] width 69 height 24
click at [148, 330] on input "Press SPACE to select this row." at bounding box center [150, 331] width 58 height 13
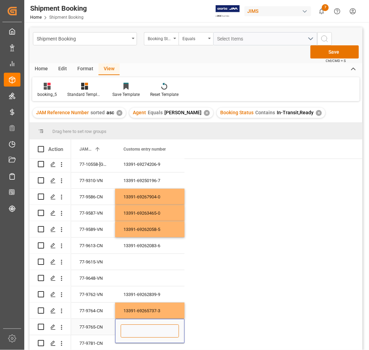
click at [148, 330] on input "Press SPACE to select this row." at bounding box center [150, 331] width 58 height 13
paste input "13391-69267888-0"
type input "13391-69267888-0"
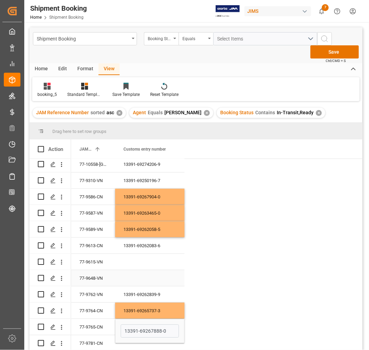
click at [168, 282] on div "Press SPACE to select this row." at bounding box center [149, 278] width 69 height 16
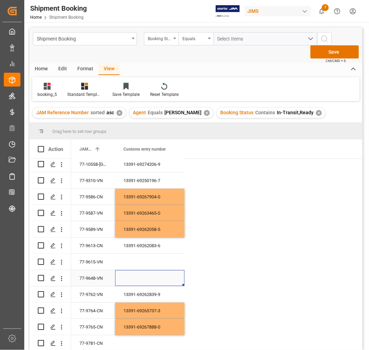
scroll to position [2, 0]
click at [136, 340] on div "Press SPACE to select this row." at bounding box center [149, 344] width 69 height 16
click at [136, 341] on input "Press SPACE to select this row." at bounding box center [150, 347] width 58 height 13
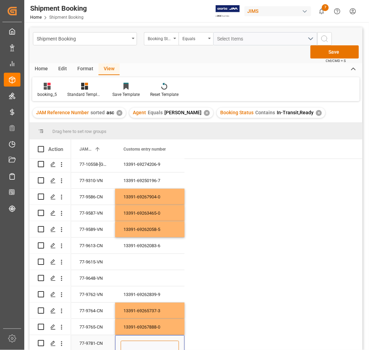
click at [136, 341] on input "Press SPACE to select this row." at bounding box center [150, 347] width 58 height 13
paste input "13391-69266323-5"
type input "13391-69266323-5"
click at [165, 264] on div "Press SPACE to select this row." at bounding box center [149, 262] width 69 height 16
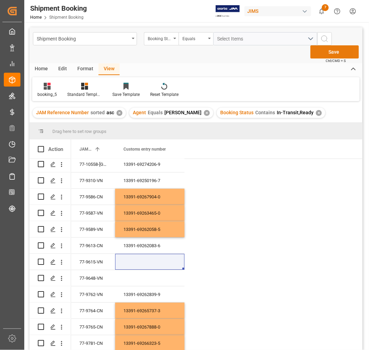
click at [330, 50] on button "Save" at bounding box center [334, 51] width 49 height 13
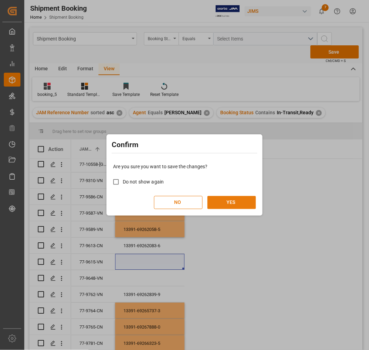
click at [223, 202] on button "YES" at bounding box center [231, 202] width 49 height 13
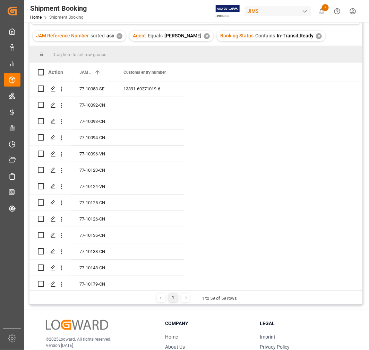
scroll to position [0, 0]
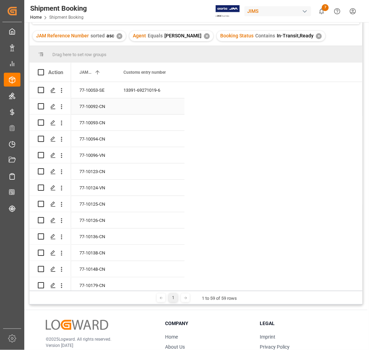
click at [133, 109] on div "Press SPACE to select this row." at bounding box center [149, 106] width 69 height 16
click at [133, 109] on input "Press SPACE to select this row." at bounding box center [150, 110] width 58 height 13
paste input "13391-69275026-4"
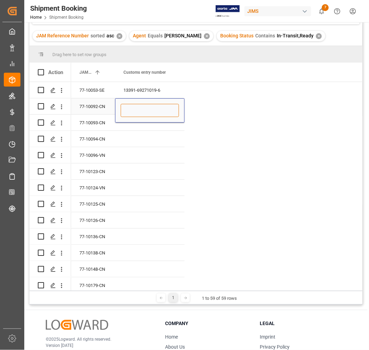
type input "13391-69275026-4"
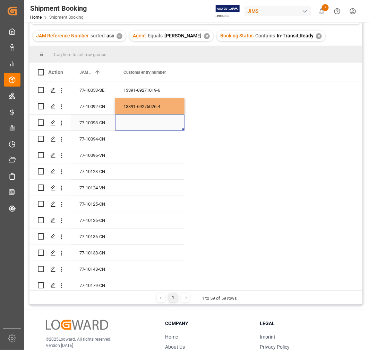
click at [132, 123] on div "Press SPACE to select this row." at bounding box center [149, 123] width 69 height 16
click at [138, 124] on div "Press SPACE to select this row." at bounding box center [149, 123] width 69 height 16
click at [138, 124] on input "Press SPACE to select this row." at bounding box center [150, 126] width 58 height 13
type input "13391-69271980-1"
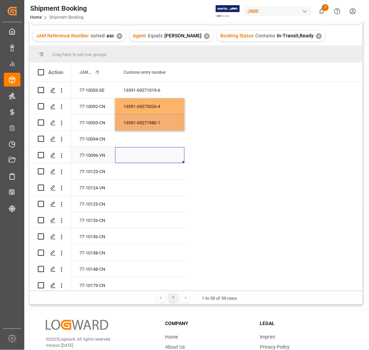
click at [154, 157] on div "Press SPACE to select this row." at bounding box center [149, 155] width 69 height 16
click at [129, 177] on div "Press SPACE to select this row." at bounding box center [149, 172] width 69 height 16
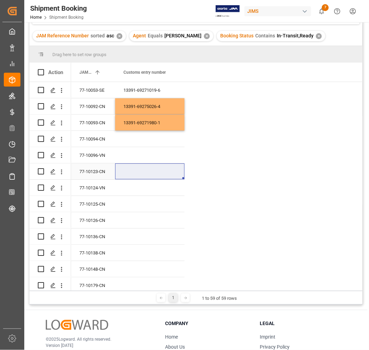
click at [128, 173] on div "Press SPACE to select this row." at bounding box center [149, 172] width 69 height 16
click at [128, 172] on div "Press SPACE to select this row." at bounding box center [149, 172] width 69 height 16
click at [129, 172] on input "Press SPACE to select this row." at bounding box center [150, 175] width 58 height 13
paste input "13391-69270705-5"
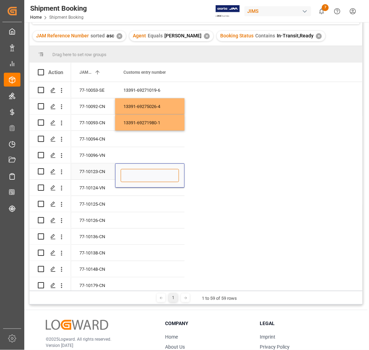
type input "13391-69270705-5"
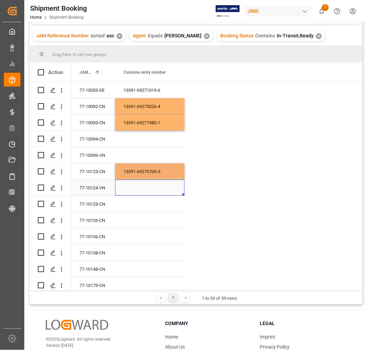
click at [134, 192] on div "Press SPACE to select this row." at bounding box center [149, 188] width 69 height 16
click at [155, 207] on div "Press SPACE to select this row." at bounding box center [149, 204] width 69 height 16
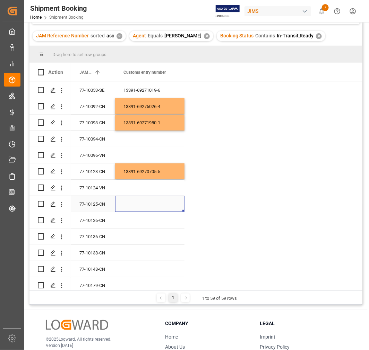
click at [155, 207] on div "Press SPACE to select this row." at bounding box center [149, 204] width 69 height 16
click at [155, 207] on input "Press SPACE to select this row." at bounding box center [150, 208] width 58 height 13
type input "13391-69275043-5"
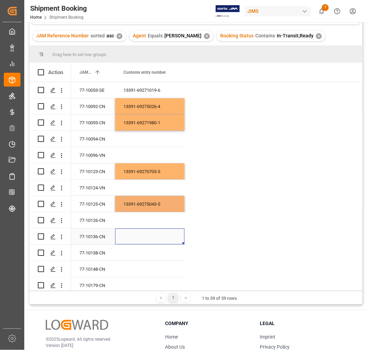
click at [125, 234] on div "Press SPACE to select this row." at bounding box center [149, 237] width 69 height 16
click at [128, 237] on div "Press SPACE to select this row." at bounding box center [149, 237] width 69 height 16
click at [129, 238] on div "Press SPACE to select this row." at bounding box center [149, 237] width 69 height 16
click at [129, 238] on input "Press SPACE to select this row." at bounding box center [150, 240] width 58 height 13
type input "13391-69275054-9"
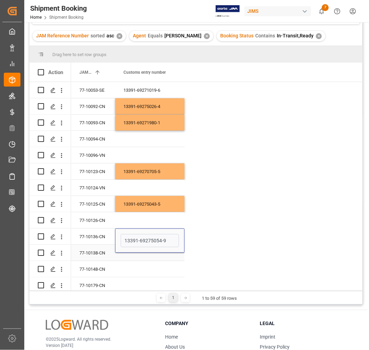
click at [137, 259] on div "Press SPACE to select this row." at bounding box center [149, 253] width 69 height 16
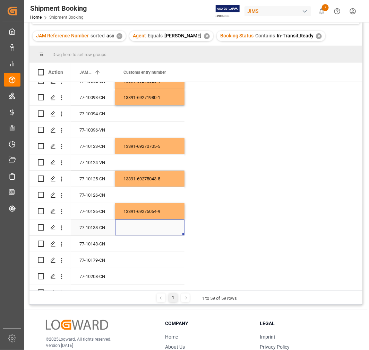
scroll to position [77, 0]
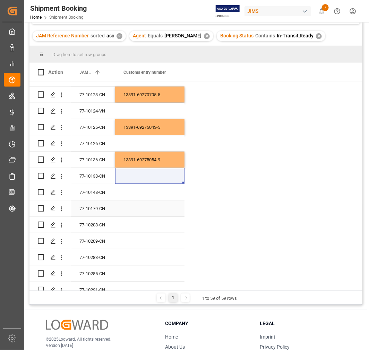
click at [144, 206] on div "Press SPACE to select this row." at bounding box center [149, 209] width 69 height 16
click at [143, 208] on div "Press SPACE to select this row." at bounding box center [149, 209] width 69 height 16
click at [143, 209] on div "Press SPACE to select this row." at bounding box center [149, 209] width 69 height 16
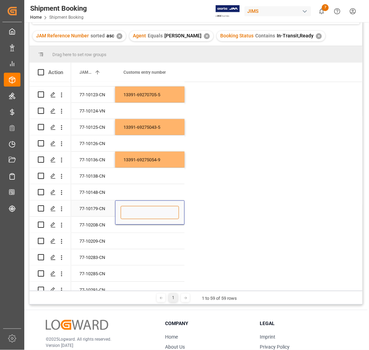
click at [143, 209] on input "Press SPACE to select this row." at bounding box center [150, 212] width 58 height 13
paste input "13391-69272007-4"
type input "13391-69272007-4"
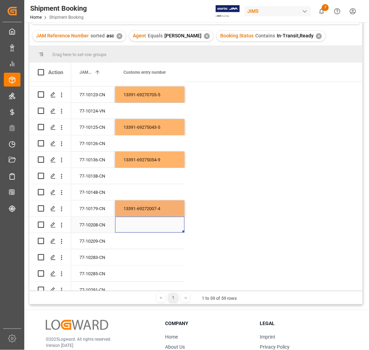
click at [145, 225] on div "Press SPACE to select this row." at bounding box center [149, 225] width 69 height 16
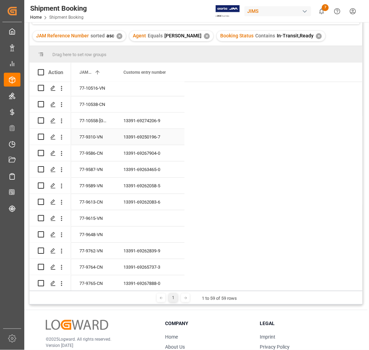
scroll to position [654, 0]
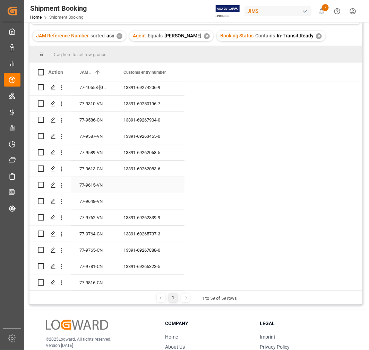
click at [136, 179] on div "Press SPACE to select this row." at bounding box center [149, 185] width 69 height 16
click at [137, 179] on div "Press SPACE to select this row." at bounding box center [149, 189] width 69 height 24
click at [137, 183] on input "Press SPACE to select this row." at bounding box center [150, 189] width 58 height 13
paste input "13391-69263929-0"
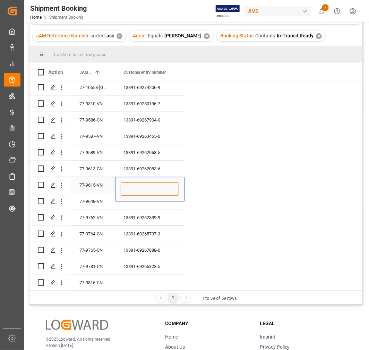
type input "13391-69263929-0"
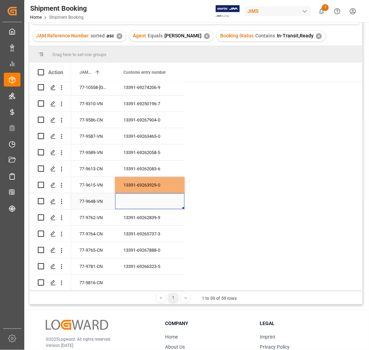
click at [150, 201] on div "Press SPACE to select this row." at bounding box center [149, 201] width 69 height 16
click at [132, 198] on div "Press SPACE to select this row." at bounding box center [149, 201] width 69 height 16
click at [133, 198] on div "Press SPACE to select this row." at bounding box center [149, 201] width 69 height 16
click at [135, 199] on div "Press SPACE to select this row." at bounding box center [149, 205] width 69 height 24
click at [136, 199] on input "Press SPACE to select this row." at bounding box center [150, 205] width 58 height 13
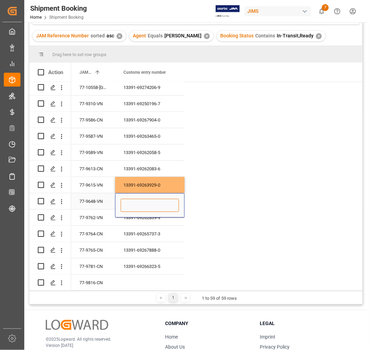
click at [136, 199] on input "Press SPACE to select this row." at bounding box center [150, 205] width 58 height 13
paste input "13391-69266444-1"
type input "13391-69266444-1"
click at [174, 266] on div "13391-69266323-5" at bounding box center [149, 267] width 69 height 16
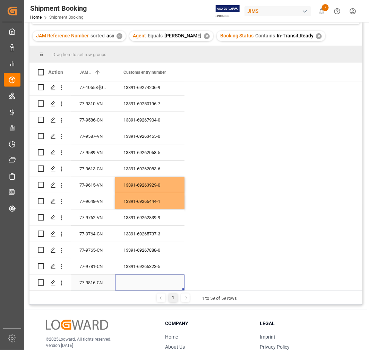
click at [155, 278] on div "Press SPACE to select this row." at bounding box center [149, 283] width 69 height 16
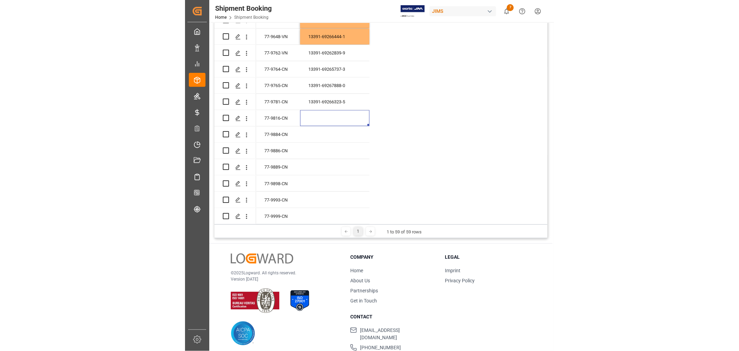
scroll to position [154, 0]
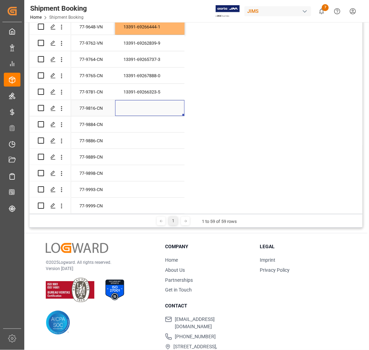
click at [139, 100] on div "Press SPACE to select this row." at bounding box center [149, 108] width 69 height 16
click at [140, 106] on input "Press SPACE to select this row." at bounding box center [150, 112] width 58 height 13
click at [141, 106] on input "Press SPACE to select this row." at bounding box center [150, 112] width 58 height 13
paste input "13391-69267089-3"
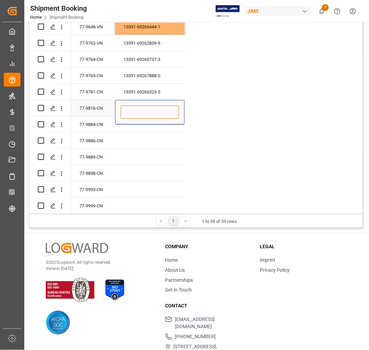
type input "13391-69267089-3"
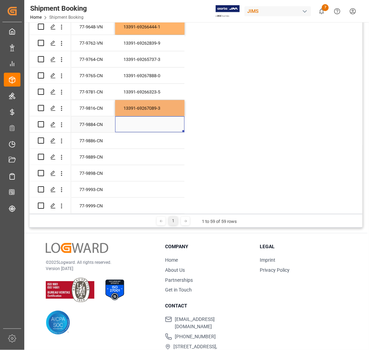
click at [147, 122] on div "Press SPACE to select this row." at bounding box center [149, 124] width 69 height 16
click at [153, 118] on div "Press SPACE to select this row." at bounding box center [149, 124] width 69 height 16
click at [153, 122] on input "Press SPACE to select this row." at bounding box center [150, 128] width 58 height 13
type input "13391-69270692-0"
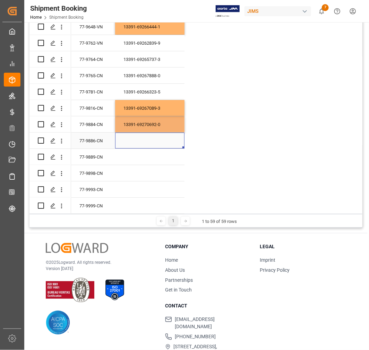
click at [154, 136] on div "Press SPACE to select this row." at bounding box center [149, 141] width 69 height 16
click at [151, 139] on div "Press SPACE to select this row." at bounding box center [149, 141] width 69 height 16
click at [151, 139] on input "Press SPACE to select this row." at bounding box center [150, 144] width 58 height 13
paste input "13391-69265710-2"
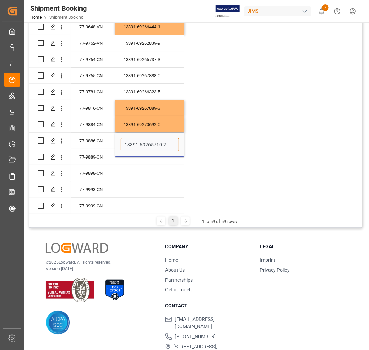
type input "13391-69265710-2"
click at [153, 158] on div "Press SPACE to select this row." at bounding box center [149, 157] width 69 height 16
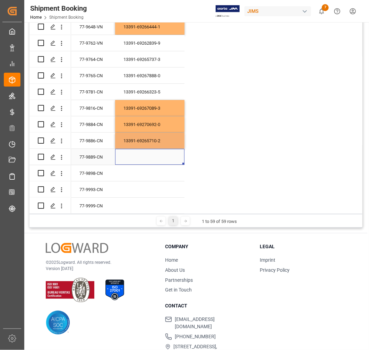
click at [151, 157] on div "Press SPACE to select this row." at bounding box center [149, 157] width 69 height 16
click at [151, 155] on input "Press SPACE to select this row." at bounding box center [150, 161] width 58 height 13
paste input "13391-69266469-1"
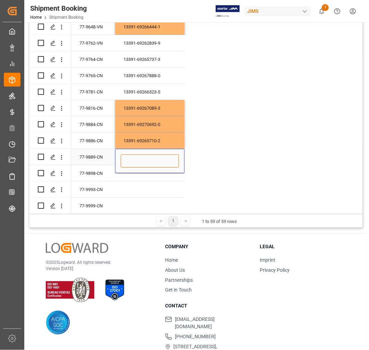
type input "13391-69266469-1"
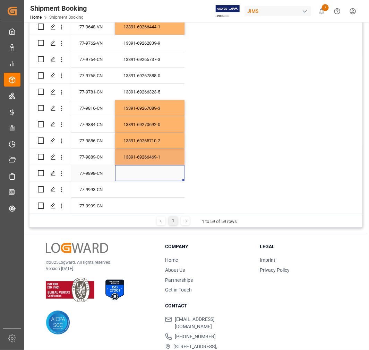
click at [154, 170] on div "Press SPACE to select this row." at bounding box center [149, 173] width 69 height 16
click at [152, 182] on div "Press SPACE to select this row." at bounding box center [149, 190] width 69 height 16
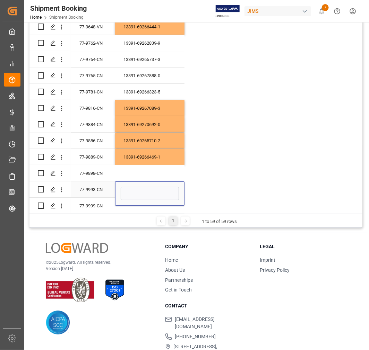
click at [152, 182] on div "Press SPACE to select this row." at bounding box center [149, 194] width 69 height 24
click at [153, 187] on input "Press SPACE to select this row." at bounding box center [150, 193] width 58 height 13
paste input "13391-69274245-6"
type input "13391-69274245-6"
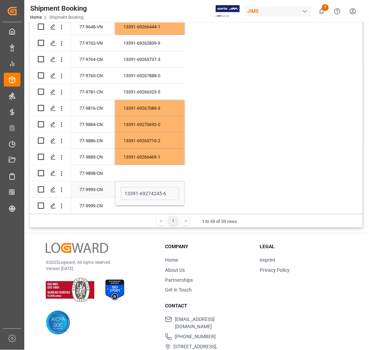
click at [153, 200] on div "13391-69274245-6" at bounding box center [149, 194] width 69 height 24
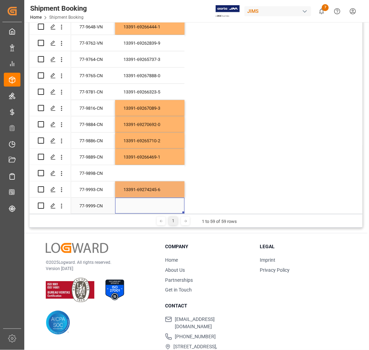
click at [149, 203] on div "Press SPACE to select this row." at bounding box center [149, 206] width 69 height 16
click at [149, 203] on div "Press SPACE to select this row." at bounding box center [149, 202] width 69 height 24
click at [149, 204] on div "Press SPACE to select this row." at bounding box center [149, 202] width 69 height 24
click at [149, 202] on input "Press SPACE to select this row." at bounding box center [150, 201] width 58 height 13
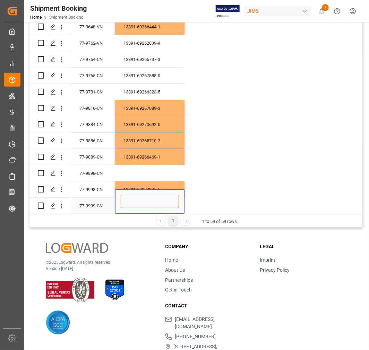
click at [149, 201] on input "Press SPACE to select this row." at bounding box center [150, 201] width 58 height 13
paste input "13391-69274314-0"
type input "13391-69274314-0"
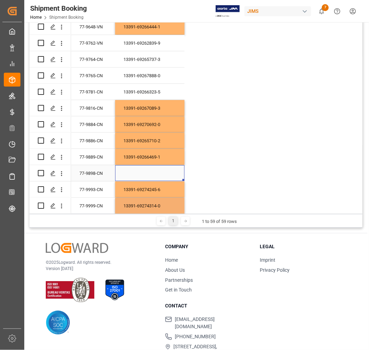
click at [160, 167] on div "Press SPACE to select this row." at bounding box center [149, 173] width 69 height 16
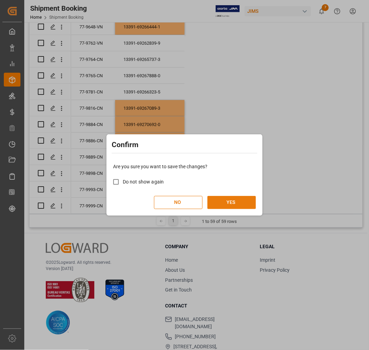
click at [234, 202] on button "YES" at bounding box center [231, 202] width 49 height 13
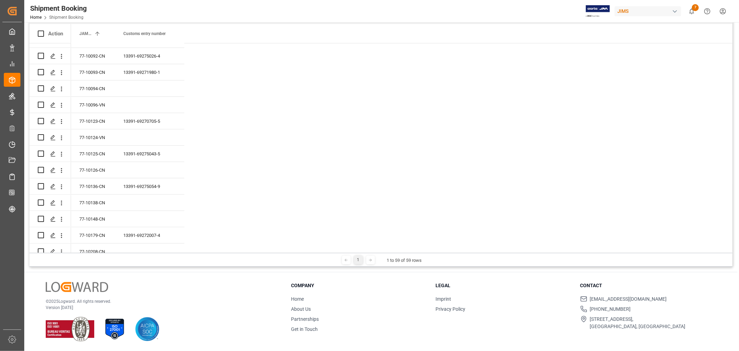
scroll to position [0, 0]
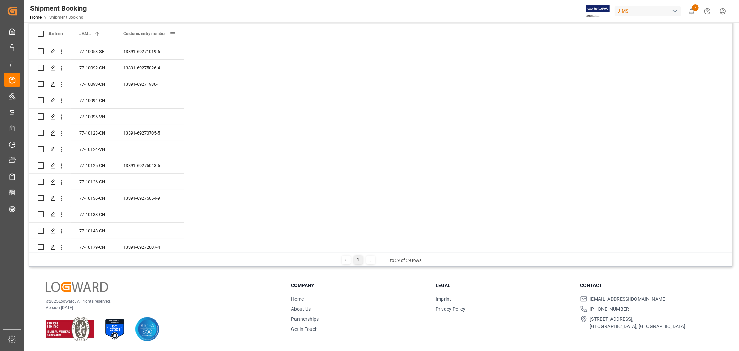
click at [174, 32] on span at bounding box center [173, 34] width 6 height 6
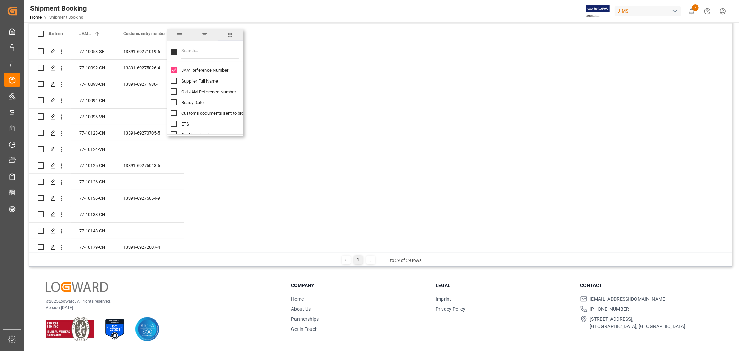
click at [230, 32] on span "columns" at bounding box center [230, 35] width 6 height 6
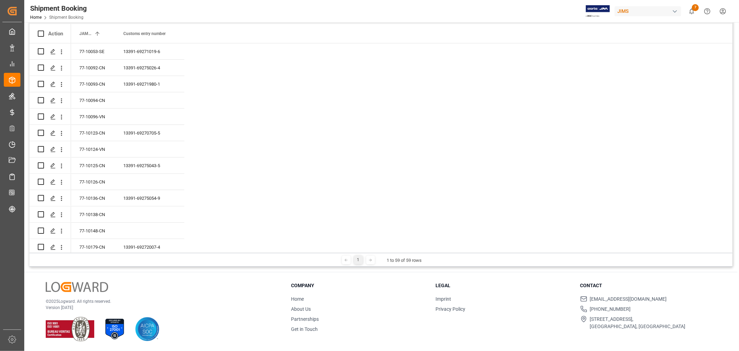
scroll to position [754, 0]
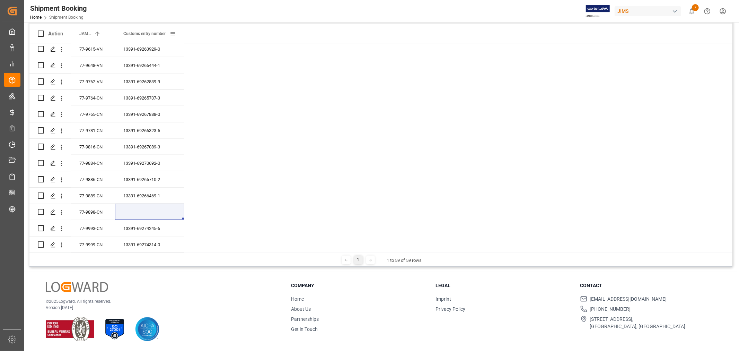
click at [174, 32] on span at bounding box center [173, 34] width 6 height 6
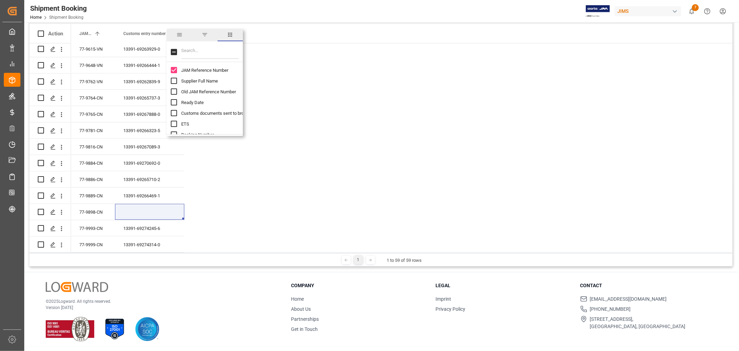
click at [199, 53] on input "Filter Columns Input" at bounding box center [210, 52] width 58 height 14
type input "ets"
click at [174, 71] on input "ETS column toggle visibility (hidden)" at bounding box center [174, 70] width 6 height 6
checkbox input "true"
checkbox input "false"
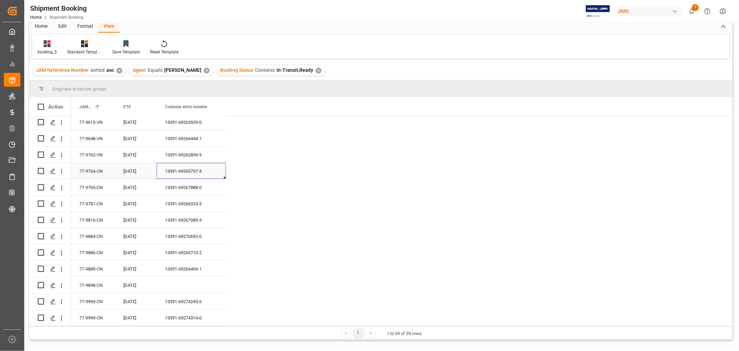
click at [193, 163] on div "13391-69265737-3" at bounding box center [191, 171] width 69 height 16
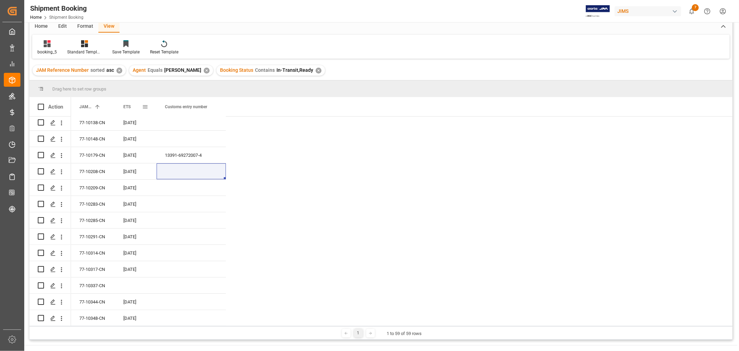
click at [128, 107] on span "ETS" at bounding box center [126, 106] width 7 height 5
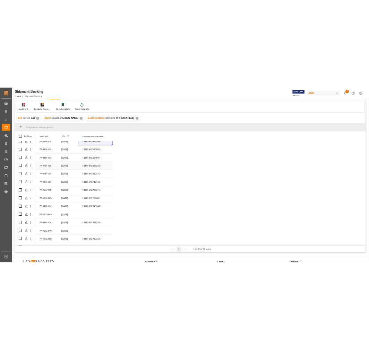
scroll to position [231, 0]
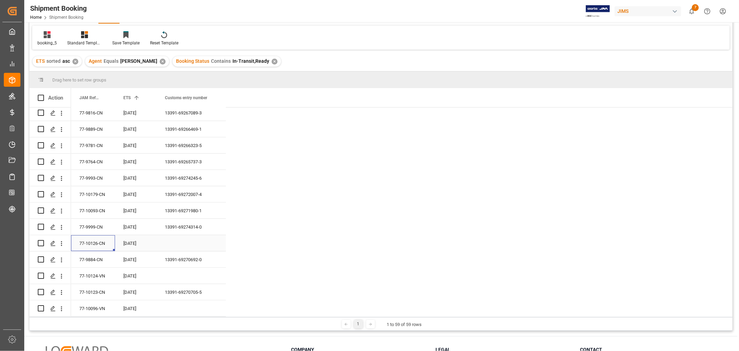
click at [94, 242] on div "77-10126-CN" at bounding box center [93, 243] width 44 height 16
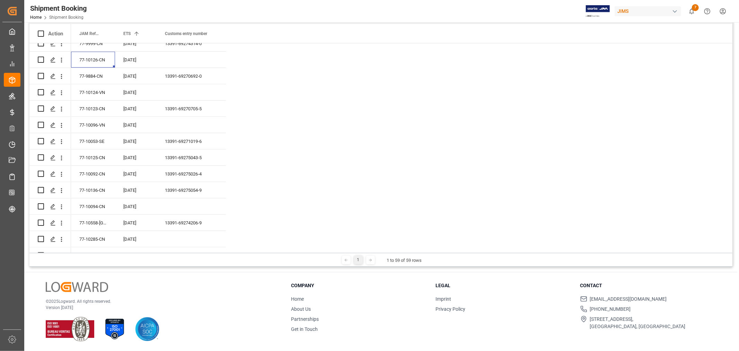
scroll to position [385, 0]
click at [102, 185] on div "77-10558-US" at bounding box center [93, 188] width 44 height 16
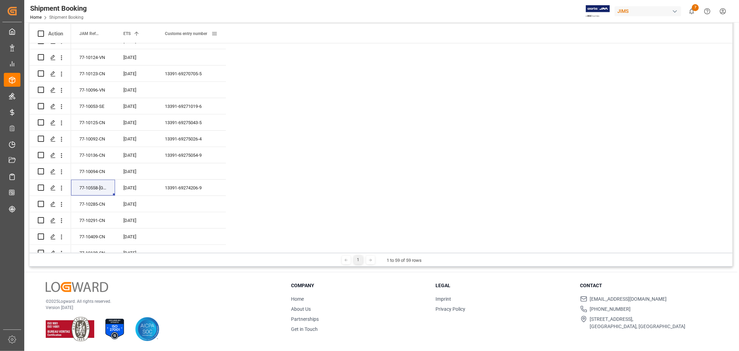
click at [214, 34] on span at bounding box center [214, 34] width 6 height 6
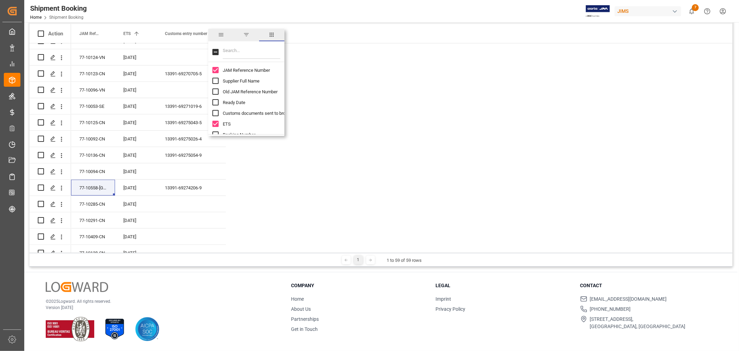
click at [216, 51] on input "Toggle Select All Columns" at bounding box center [215, 52] width 6 height 6
checkbox input "true"
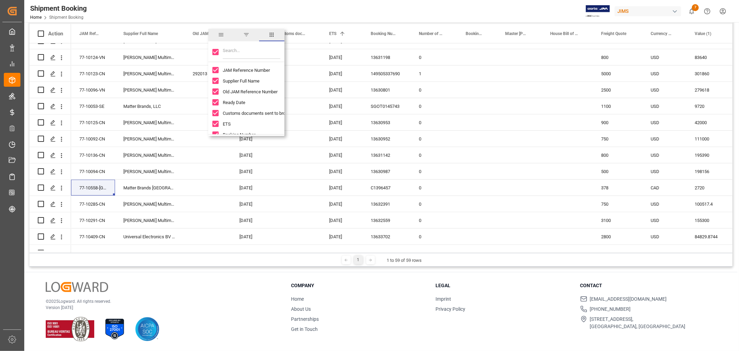
checkbox input "true"
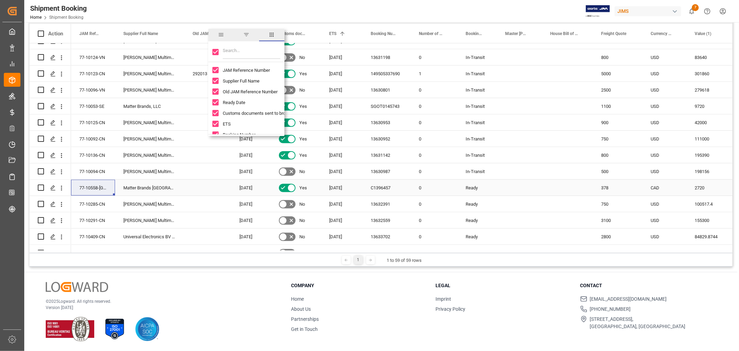
click at [389, 188] on div "C1396457" at bounding box center [387, 188] width 48 height 16
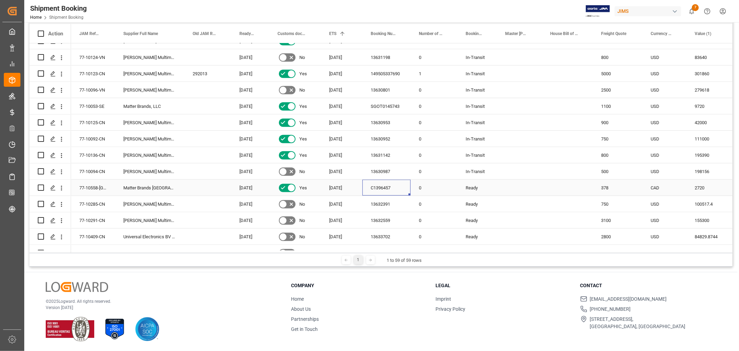
click at [389, 185] on div "C1396457" at bounding box center [387, 188] width 48 height 16
